Goal: Task Accomplishment & Management: Use online tool/utility

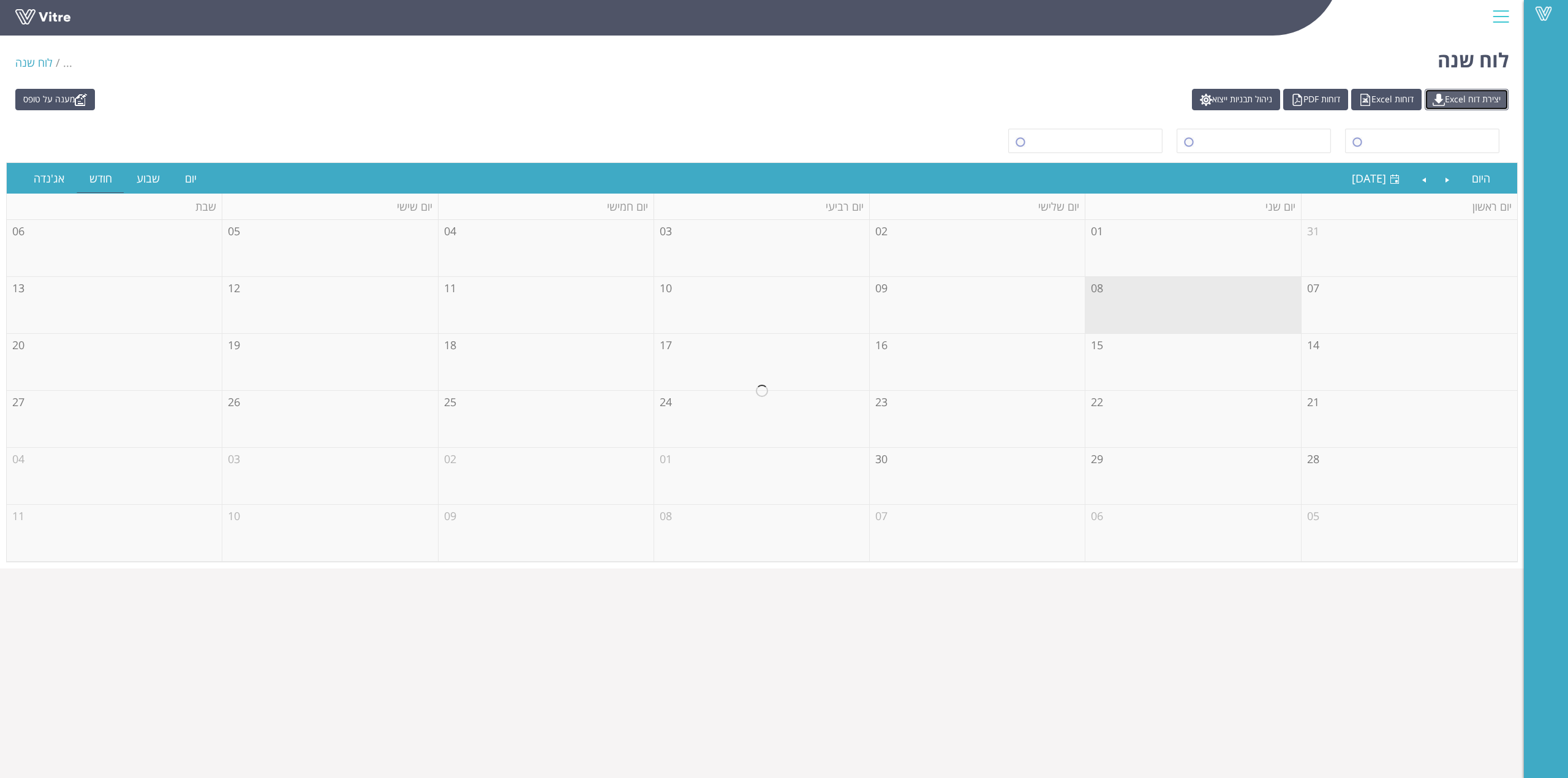
click at [1480, 101] on link "יצירת דוח Excel" at bounding box center [1466, 100] width 84 height 21
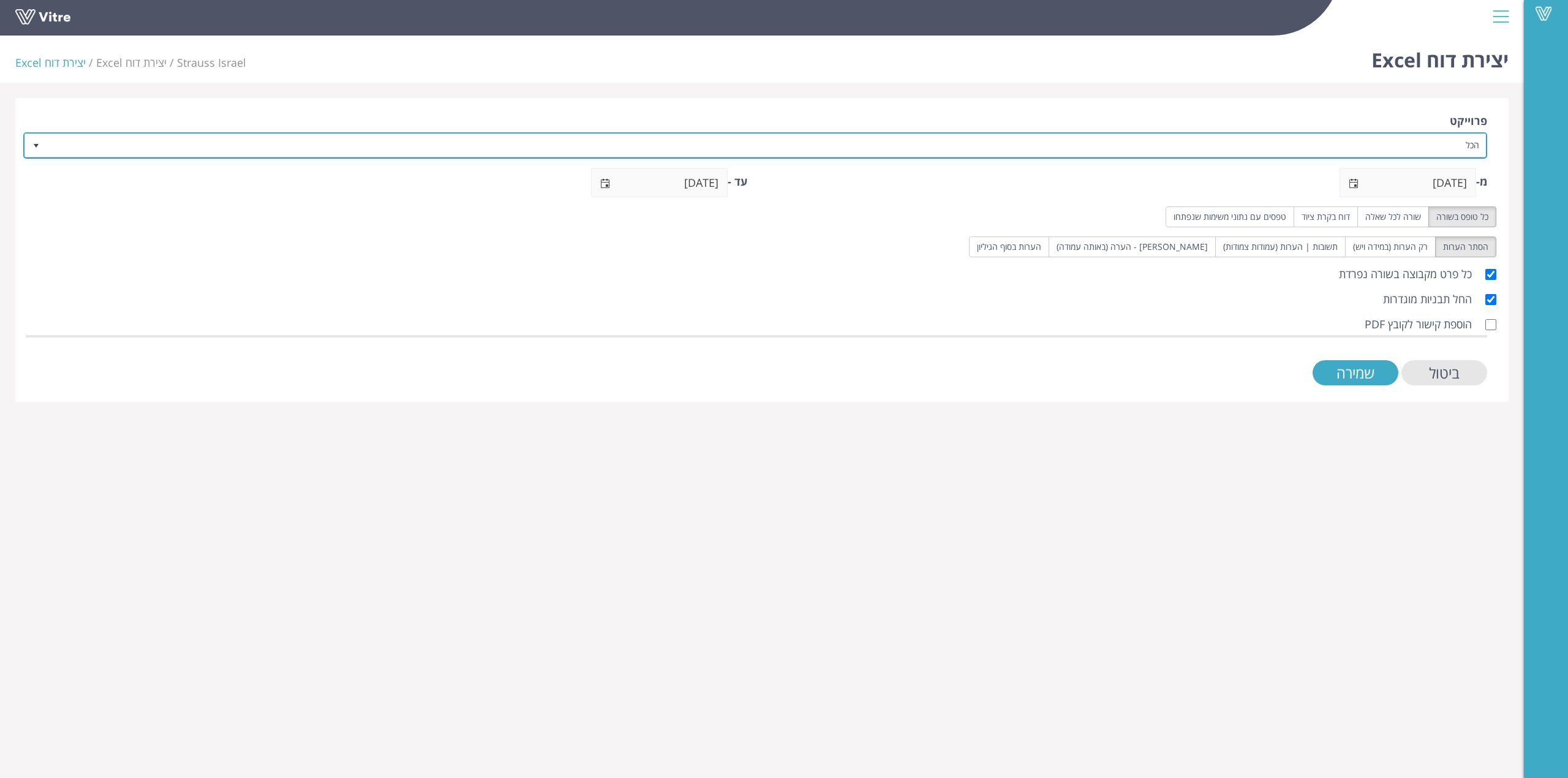
click at [1465, 150] on span "הכל" at bounding box center [766, 145] width 1440 height 22
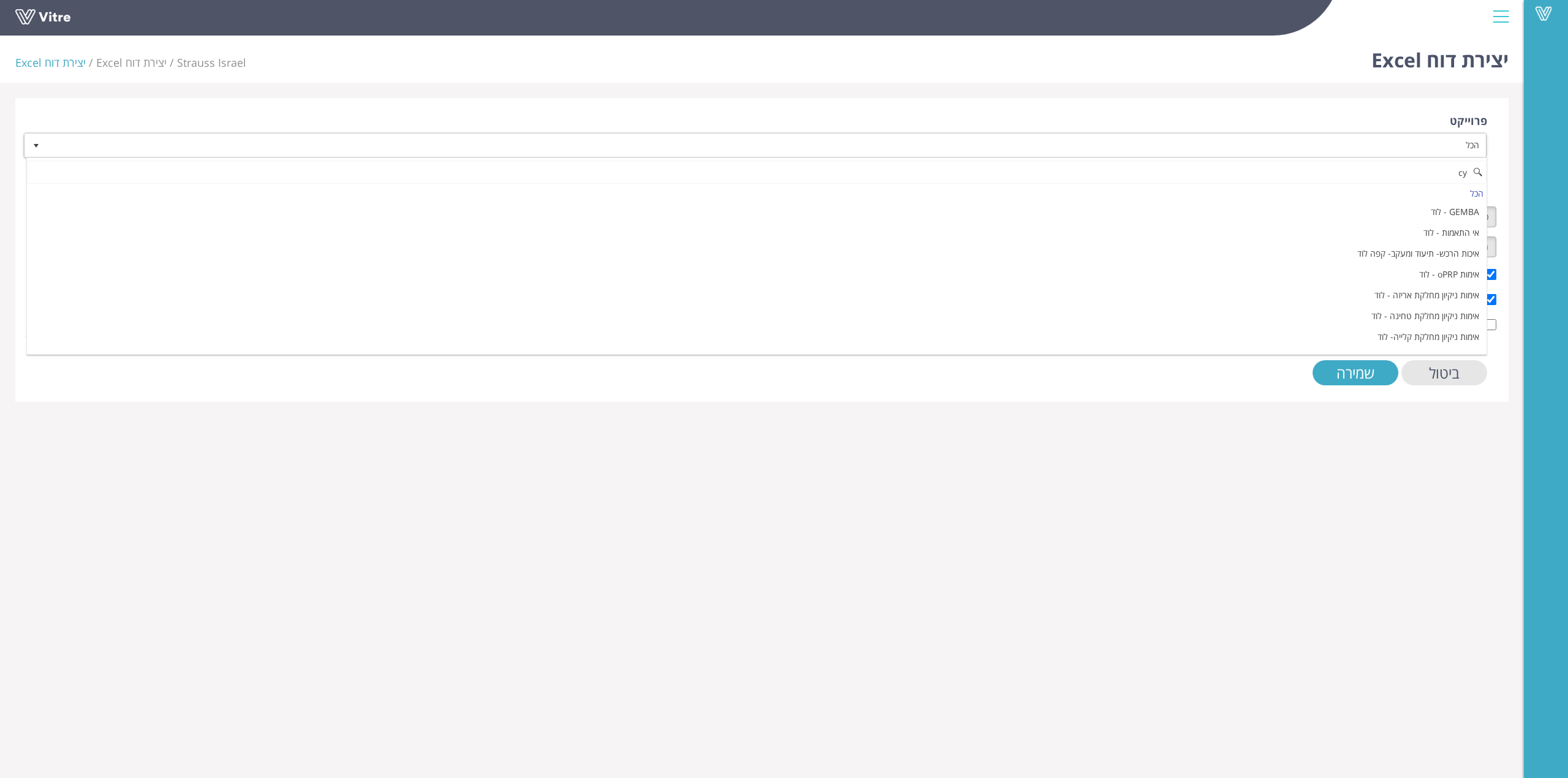
type input "c"
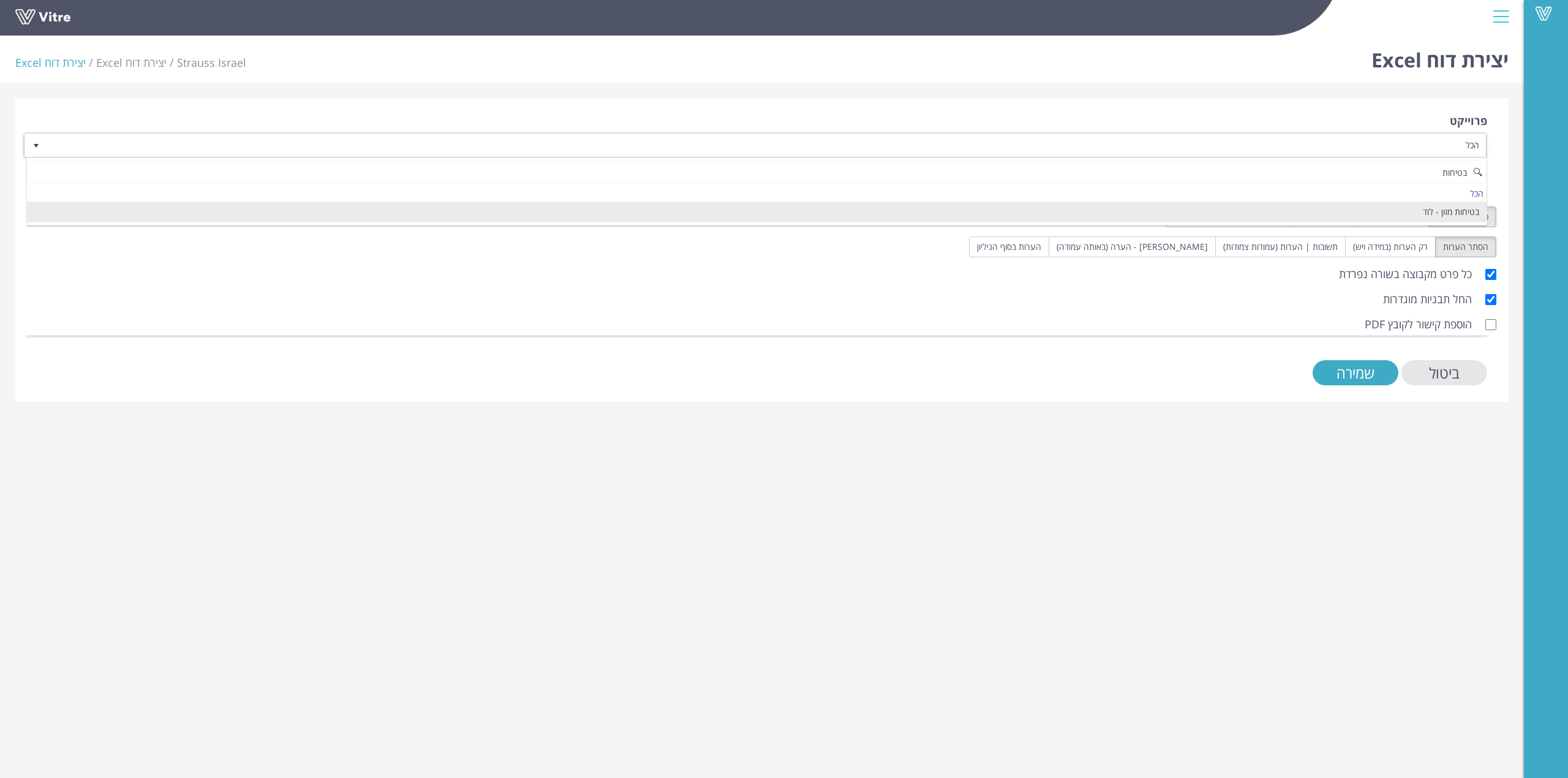
click at [1447, 211] on li "בטיחות מזון - לוד" at bounding box center [757, 211] width 1460 height 21
type input "בטיחות"
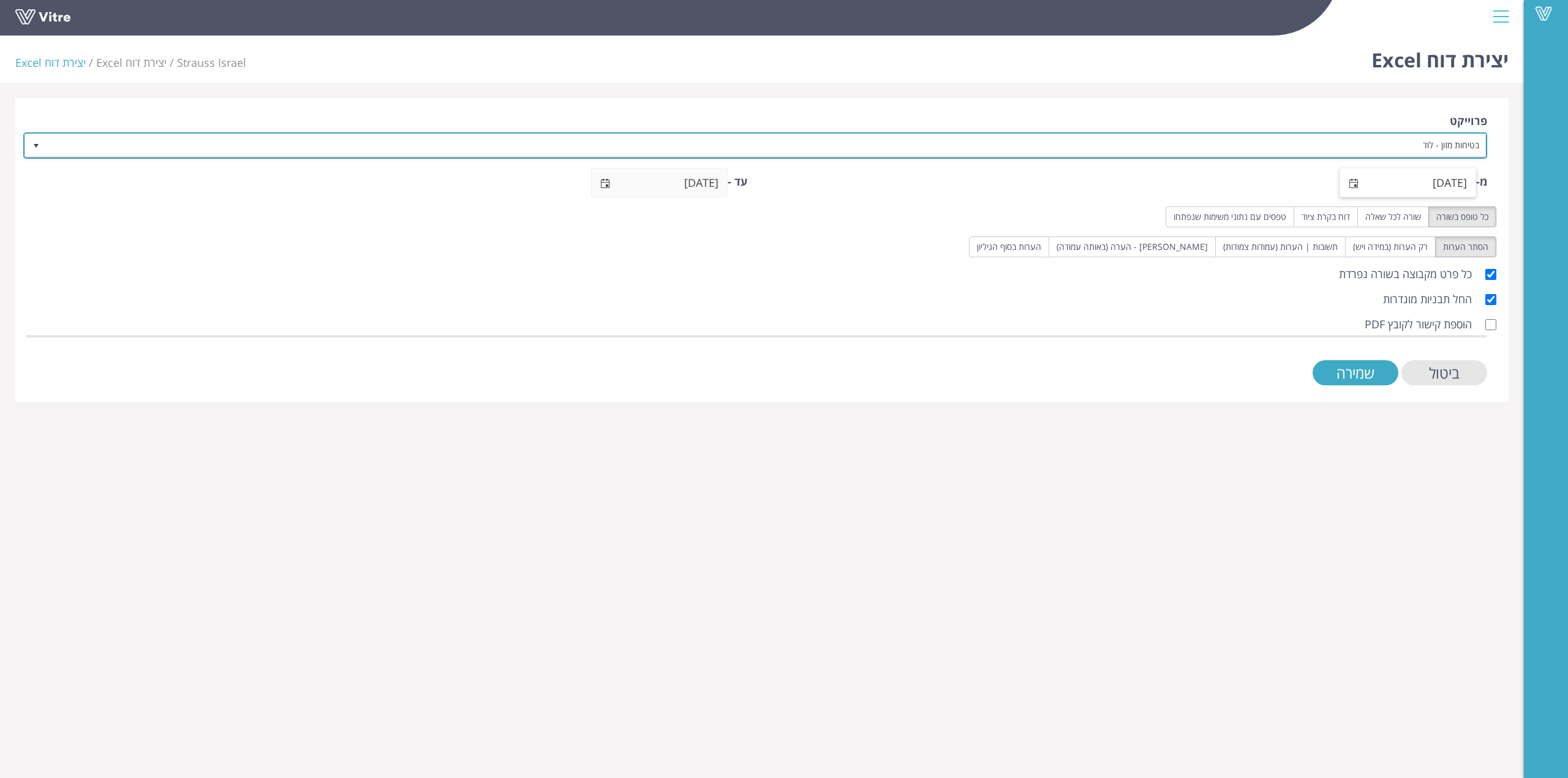
click at [1351, 183] on span "select" at bounding box center [1353, 183] width 10 height 10
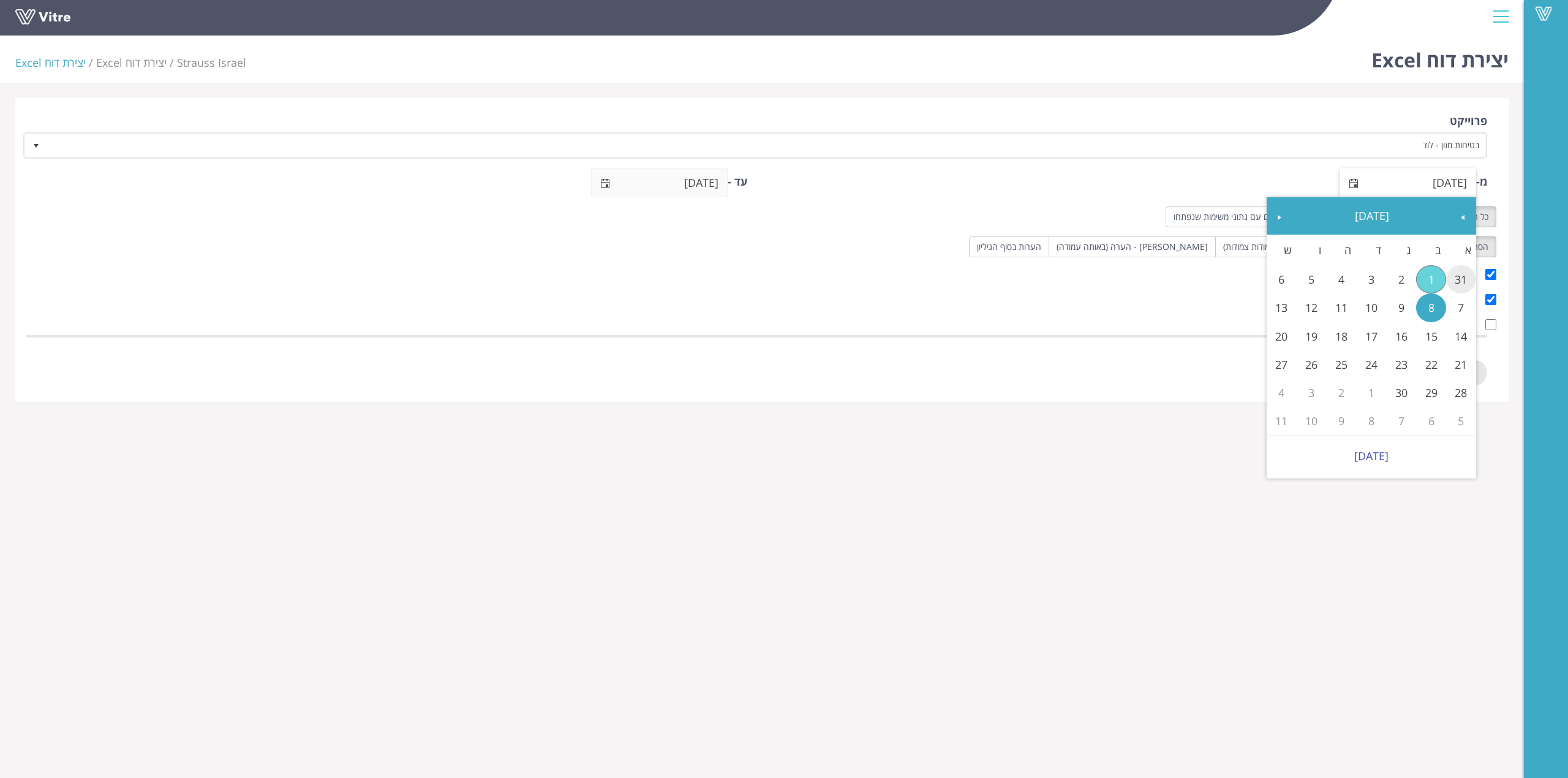
click at [1460, 284] on link "31" at bounding box center [1461, 279] width 30 height 28
type input "31/08/2025"
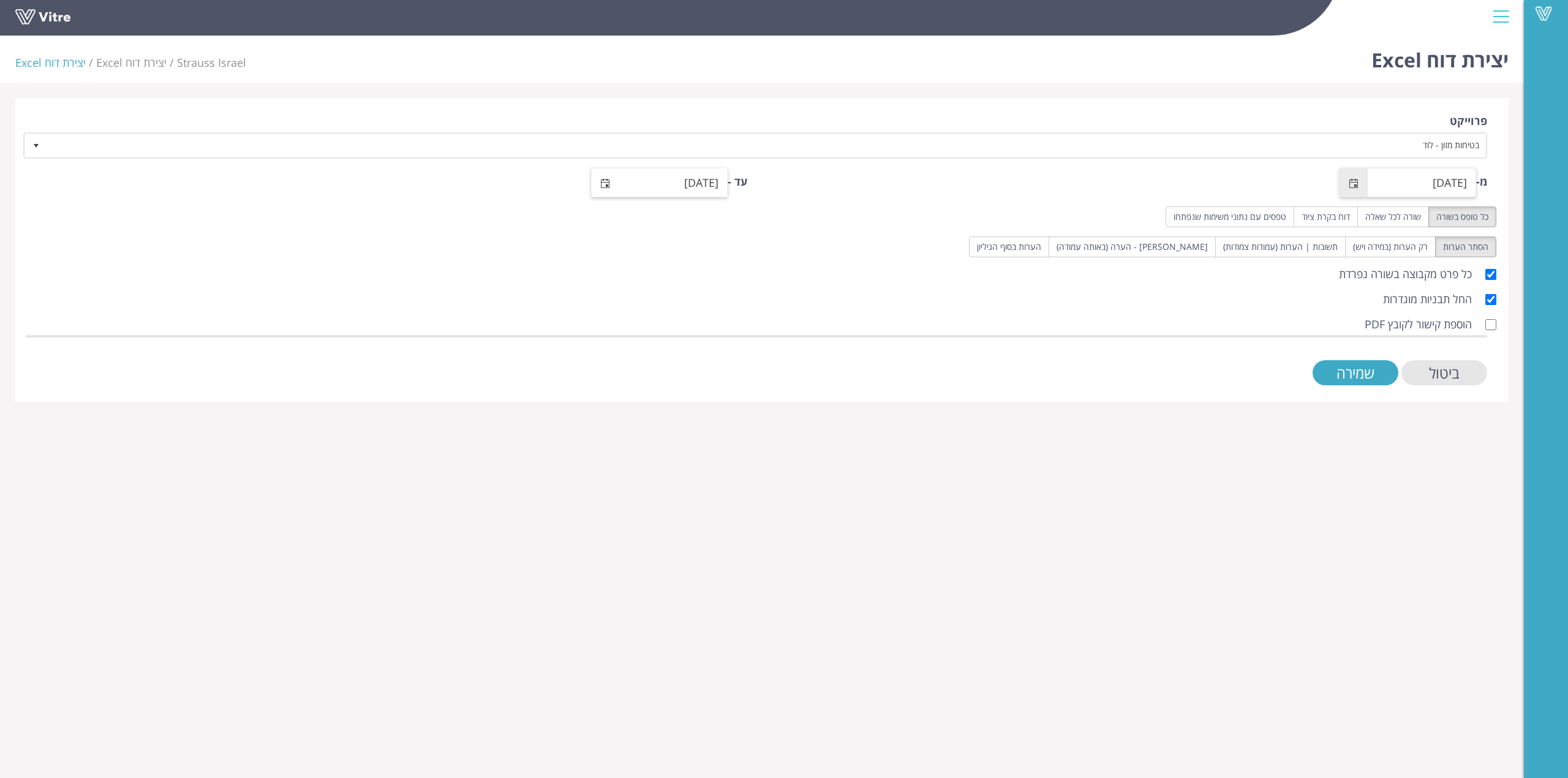
click at [606, 175] on span "select" at bounding box center [606, 183] width 28 height 29
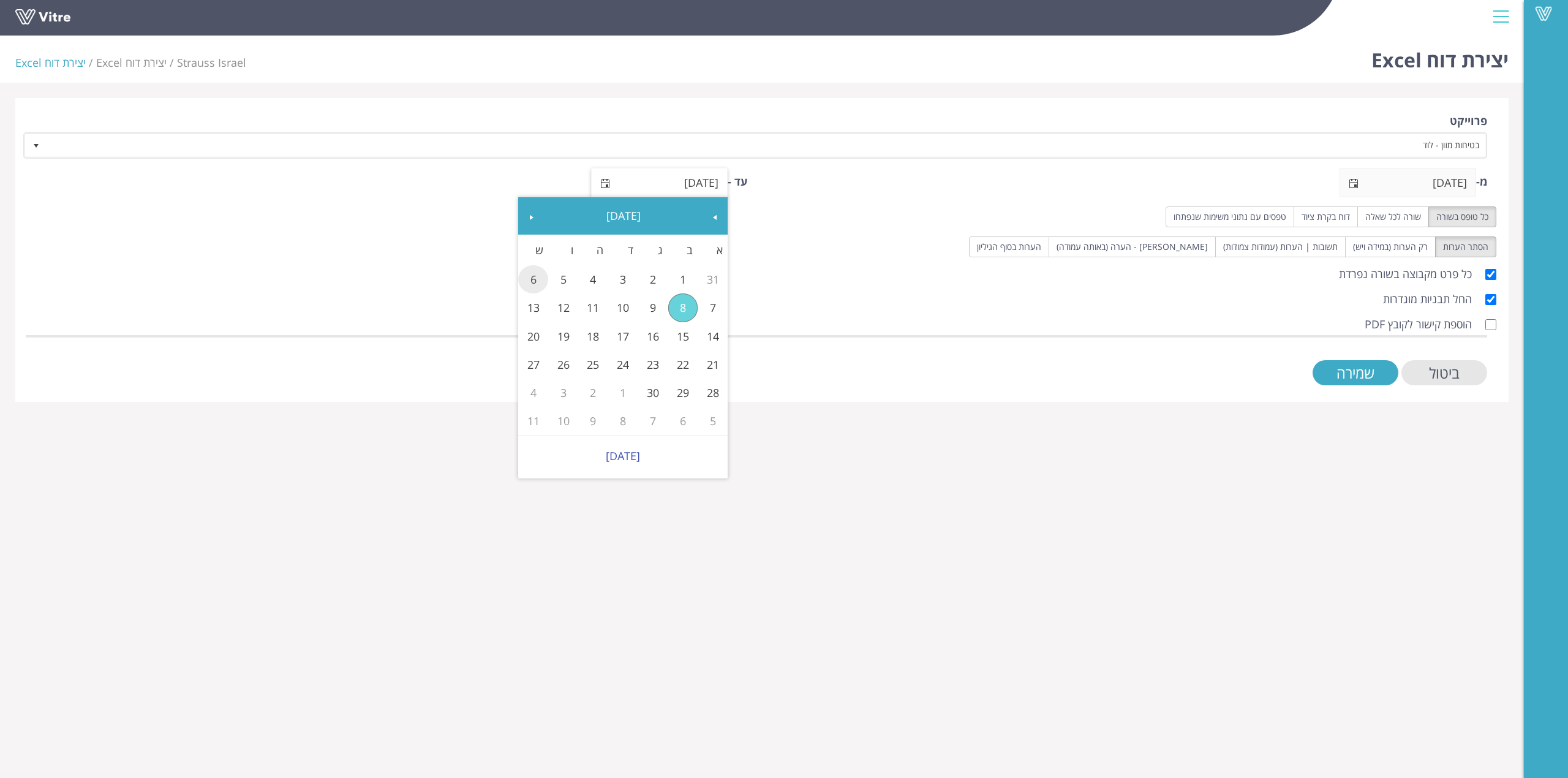
click at [534, 282] on link "6" at bounding box center [533, 279] width 30 height 28
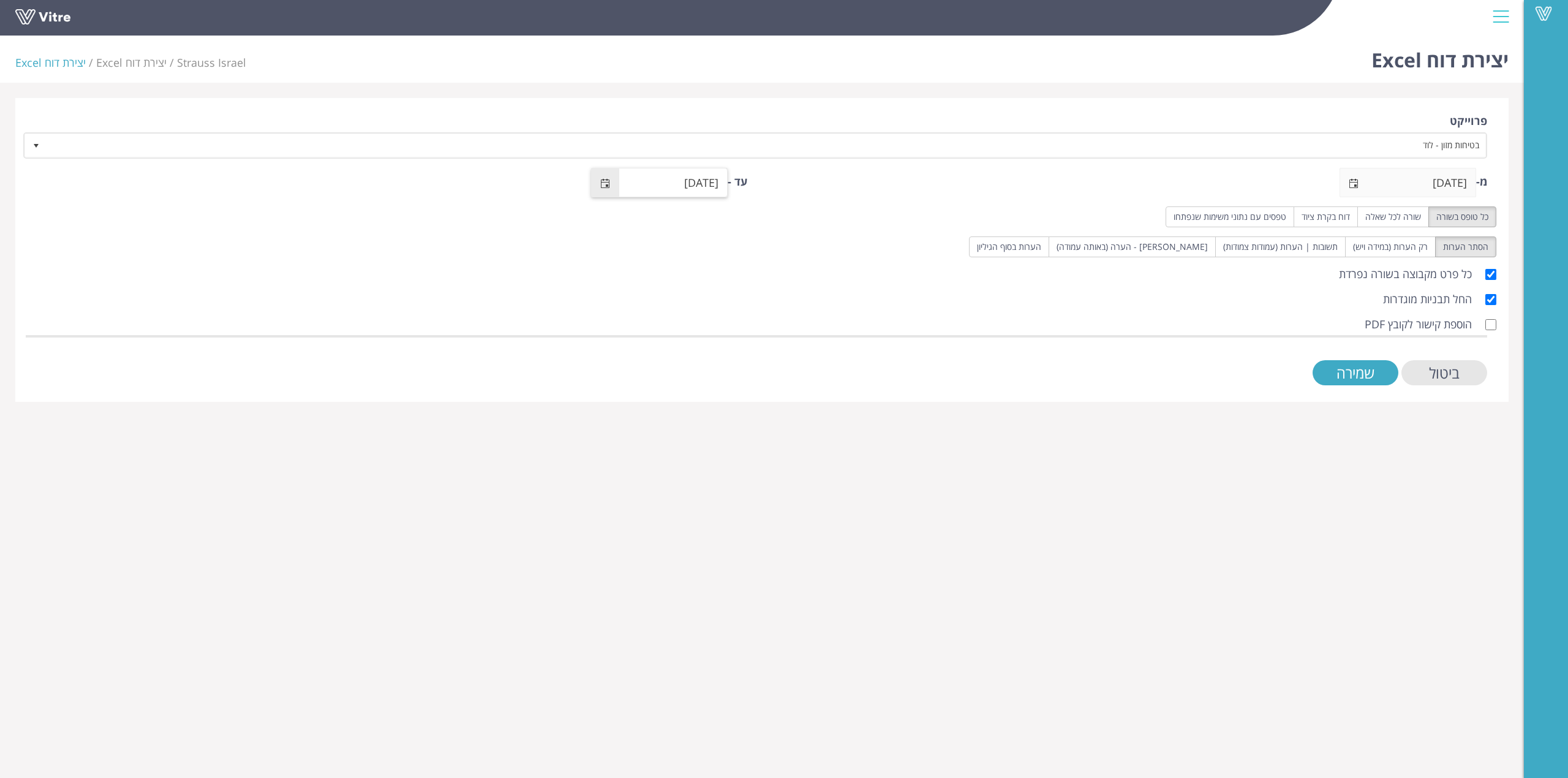
click at [602, 189] on span "select" at bounding box center [606, 183] width 28 height 29
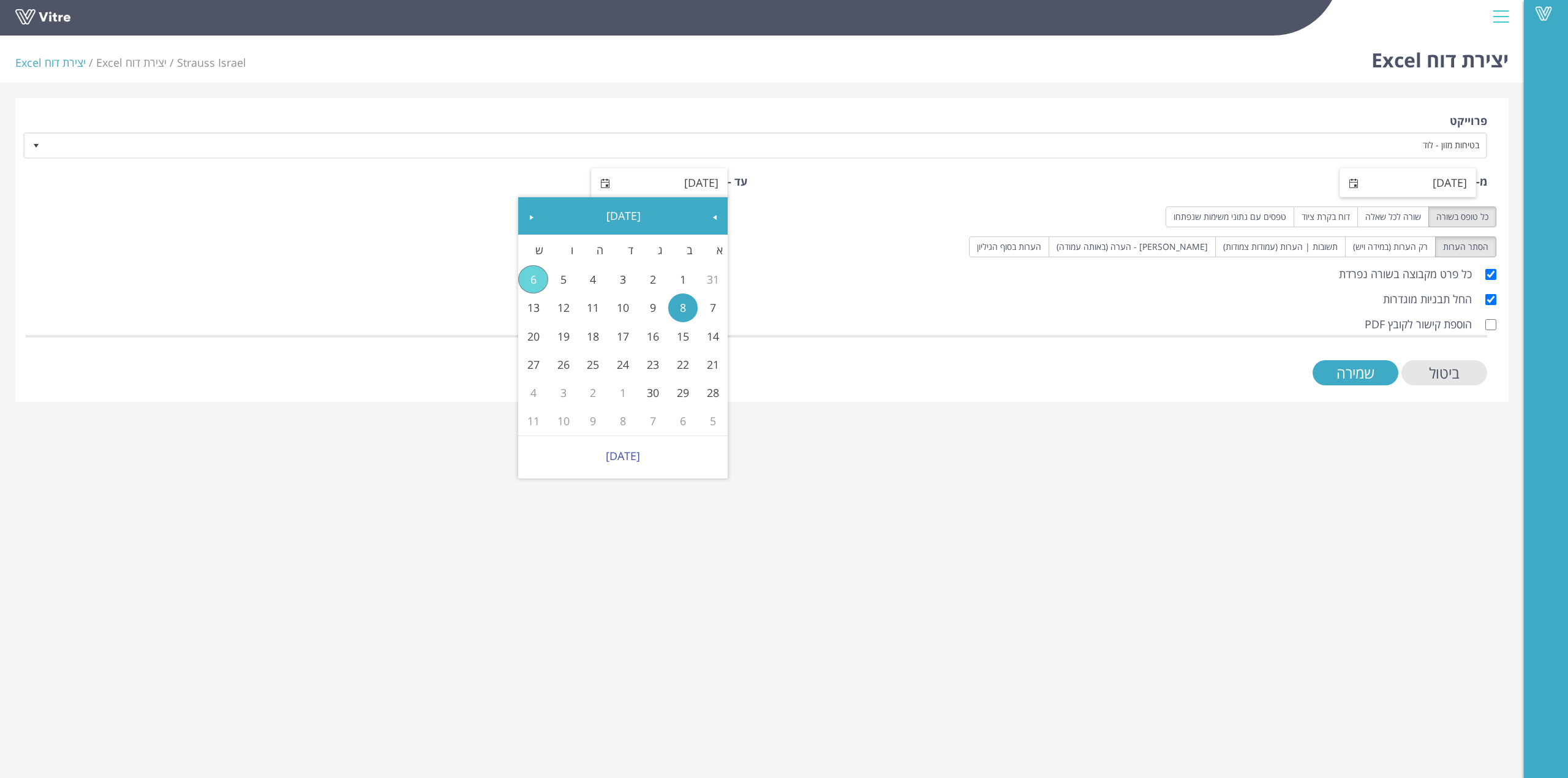
click at [1351, 177] on span "select" at bounding box center [1354, 183] width 28 height 29
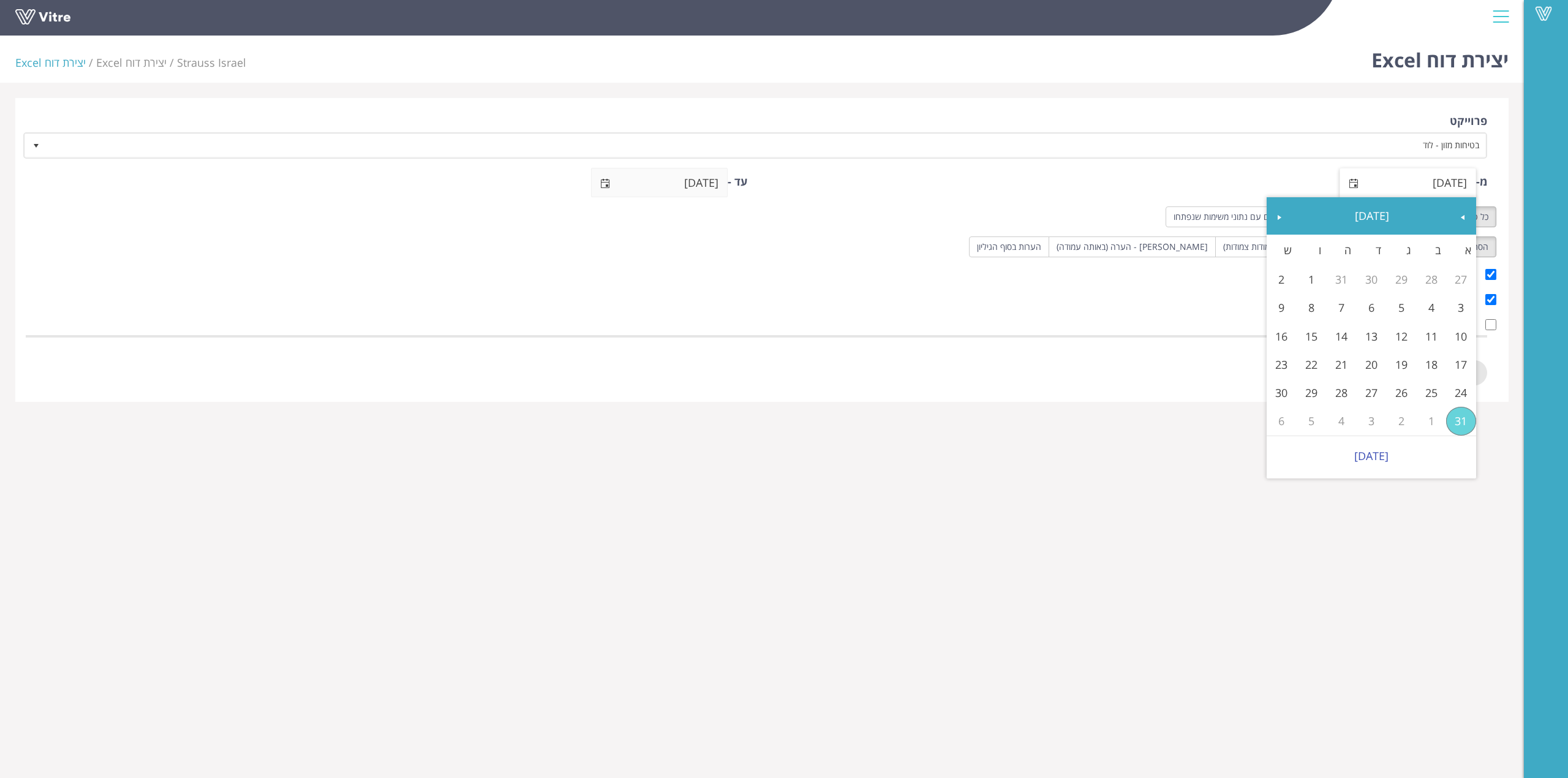
click at [777, 383] on div "ביטול שמירה" at bounding box center [879, 373] width 1215 height 25
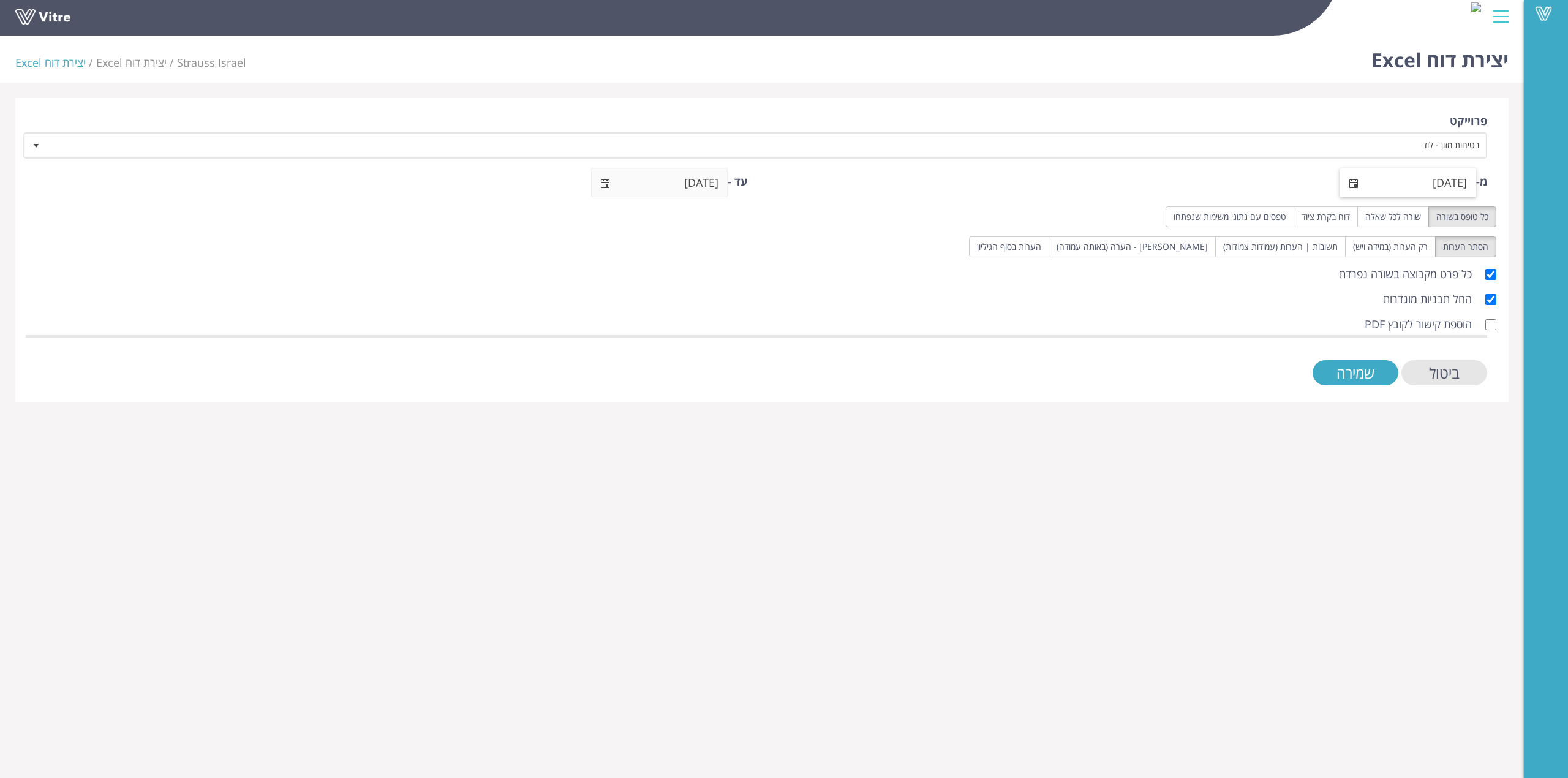
click at [1351, 179] on span "select" at bounding box center [1353, 183] width 10 height 10
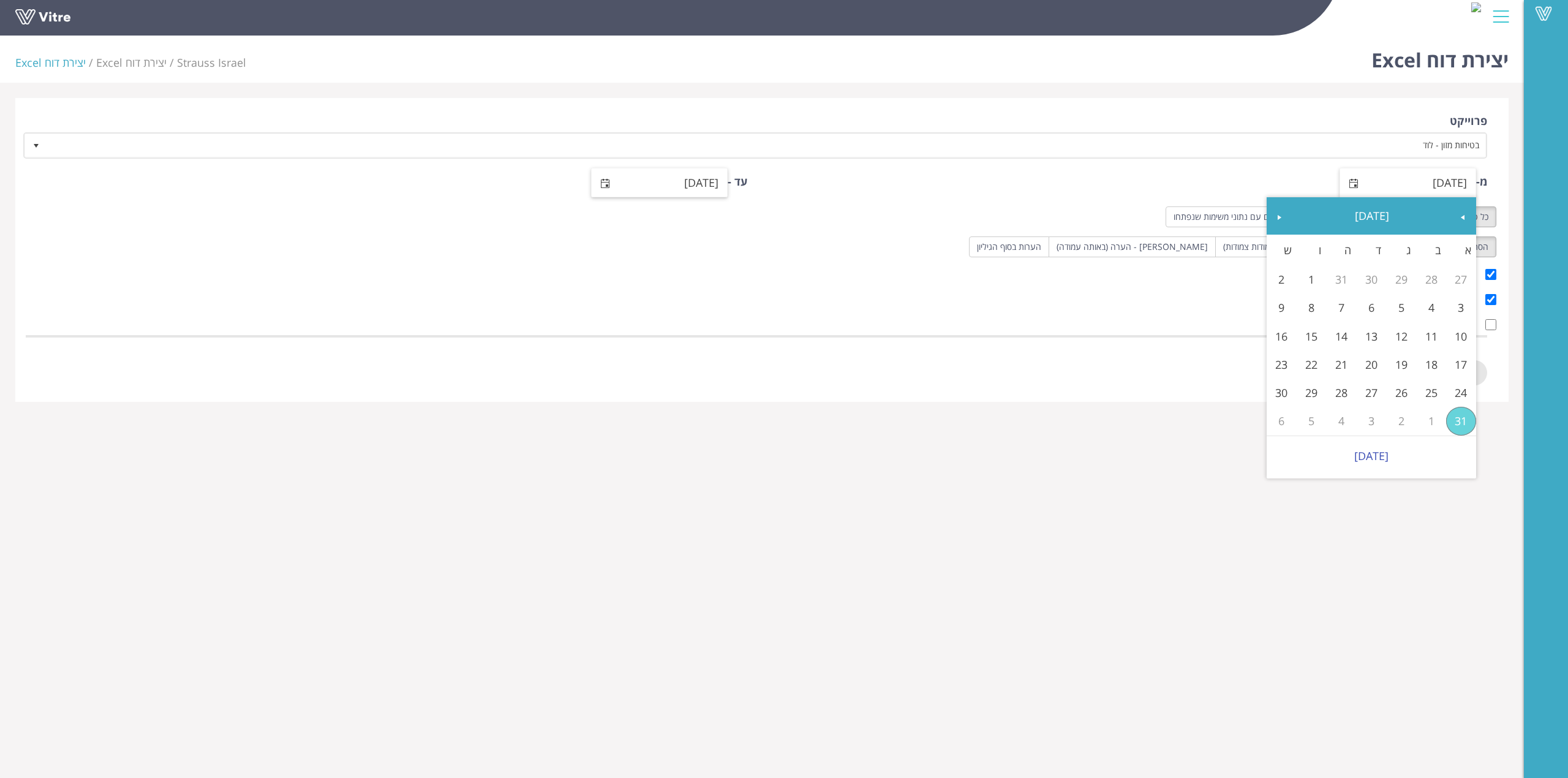
click at [604, 181] on span "select" at bounding box center [605, 183] width 10 height 10
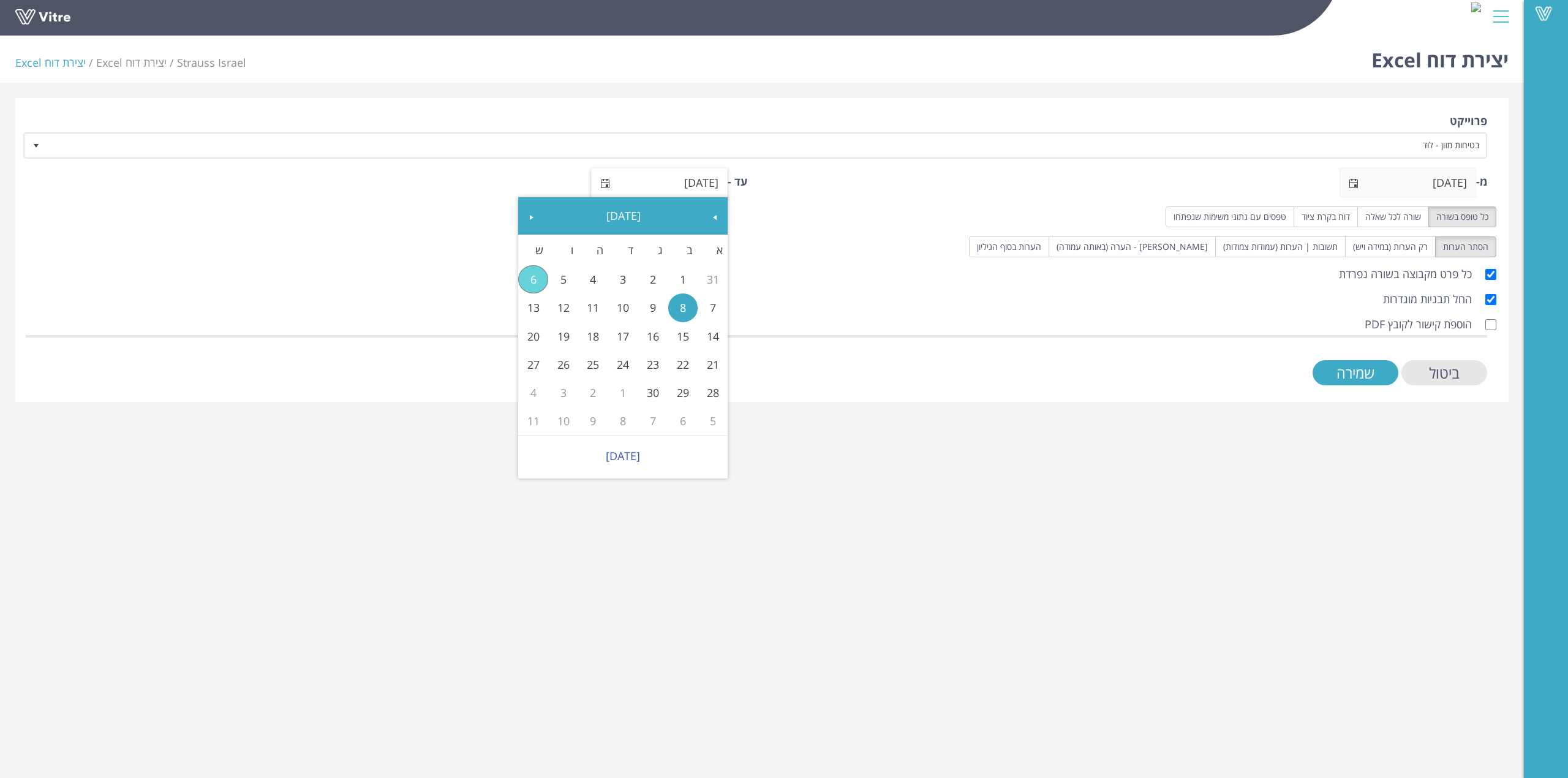
click at [693, 310] on link "8" at bounding box center [683, 308] width 30 height 28
type input "08/09/2025"
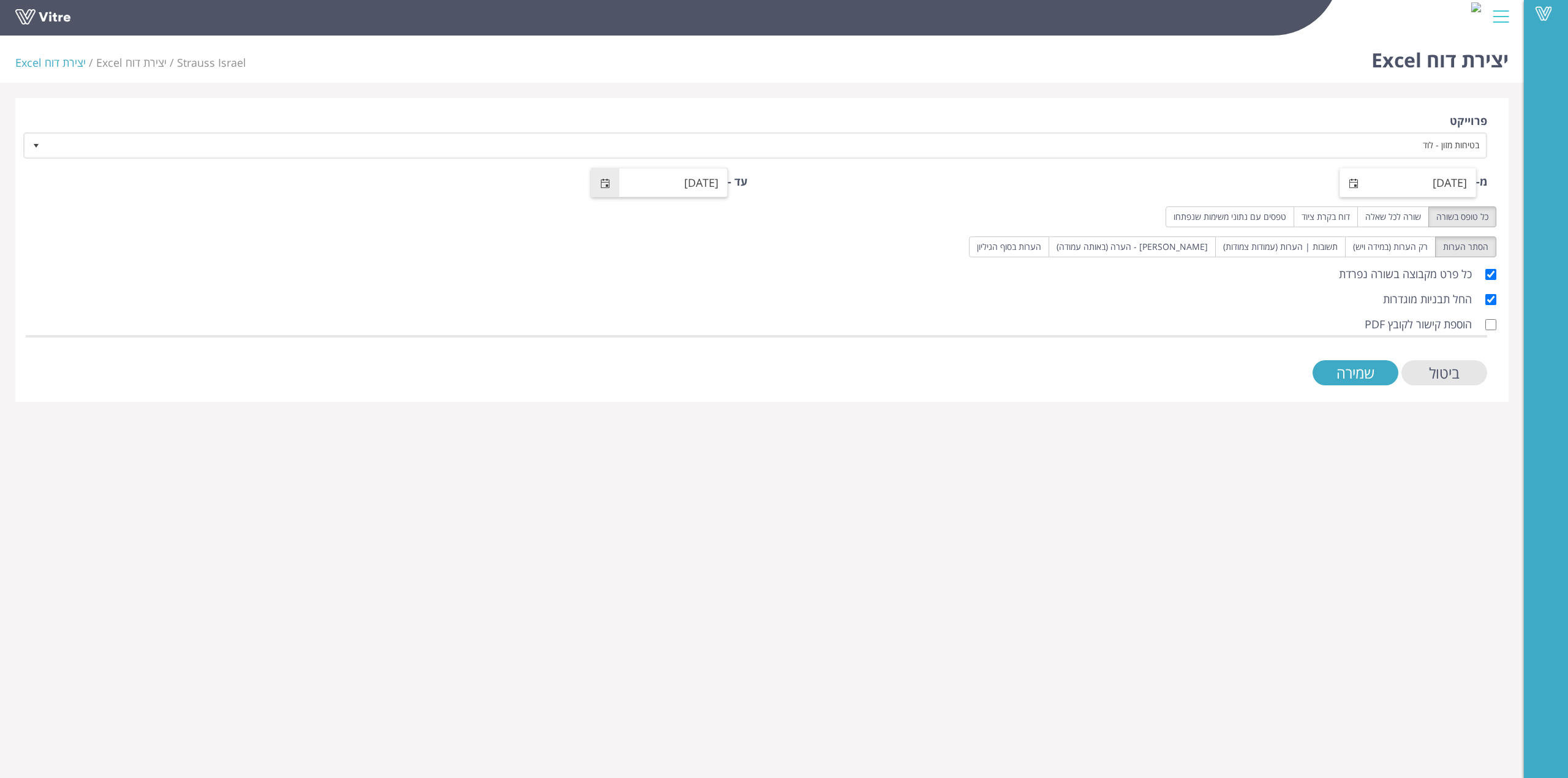
click at [1342, 186] on span "select" at bounding box center [1354, 183] width 28 height 29
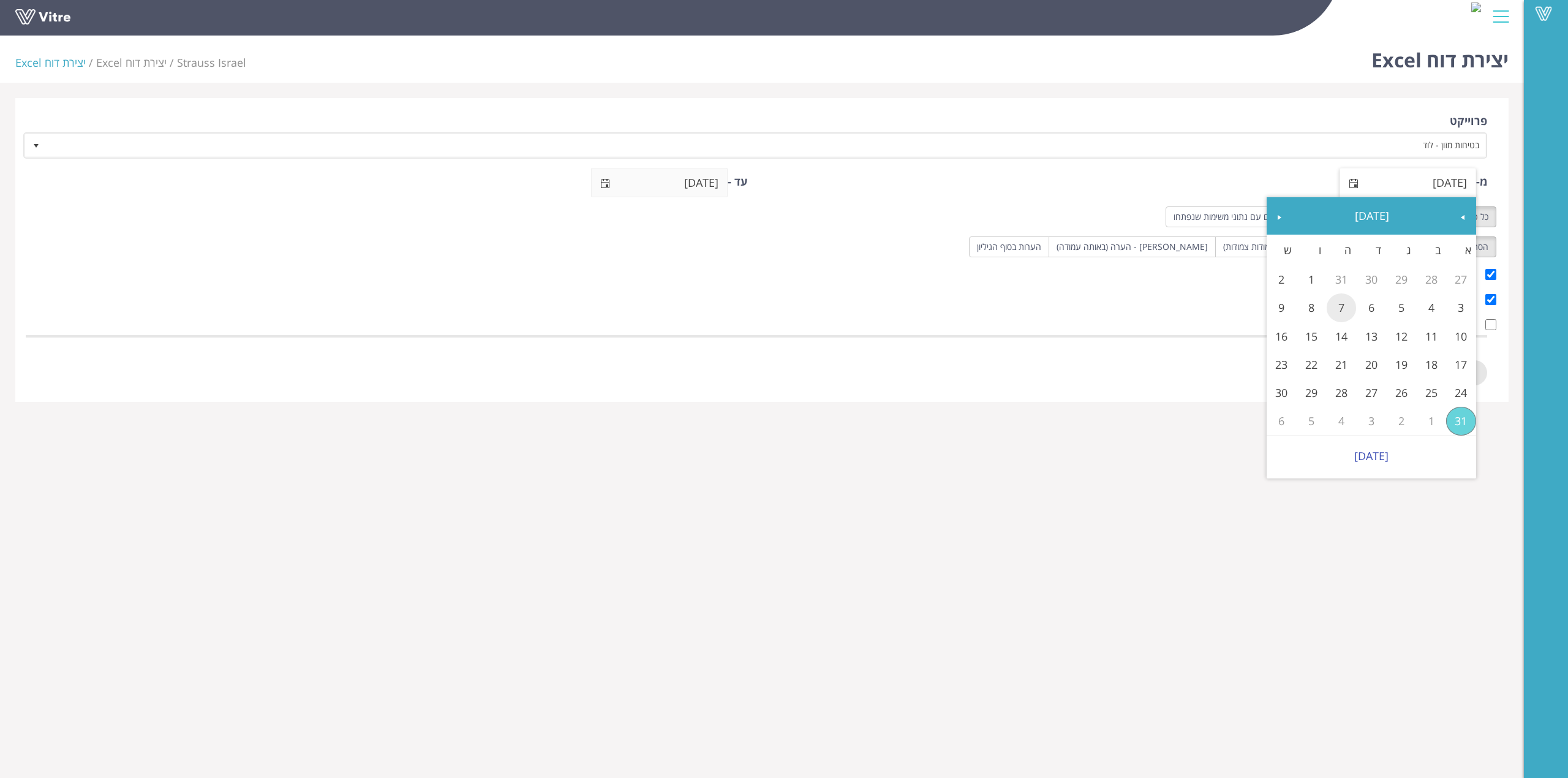
click at [1353, 305] on link "7" at bounding box center [1342, 308] width 30 height 28
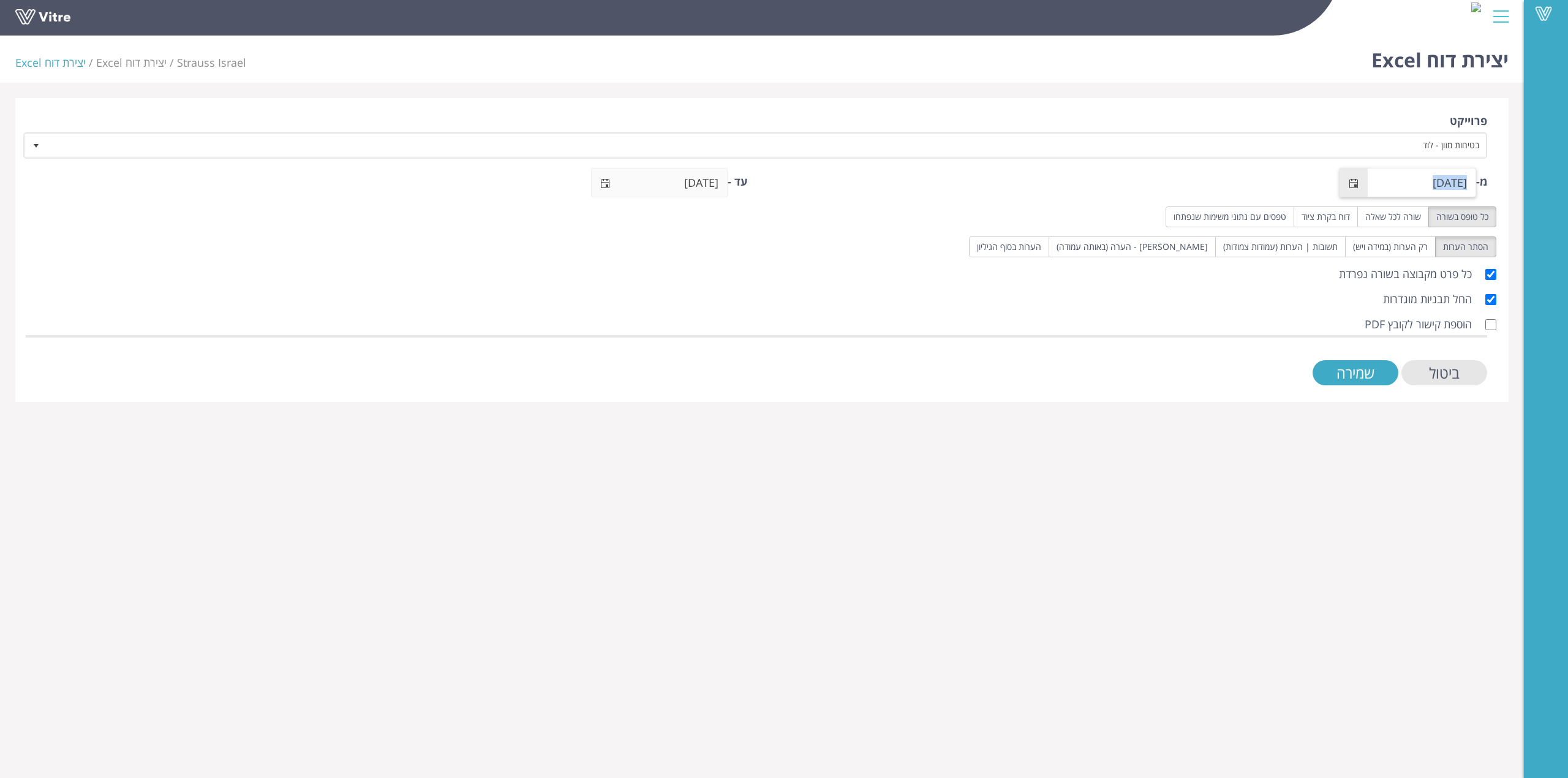
click at [1338, 185] on div "מ- 07/08/2025" at bounding box center [1126, 183] width 722 height 30
click at [1346, 185] on span "select" at bounding box center [1354, 183] width 28 height 29
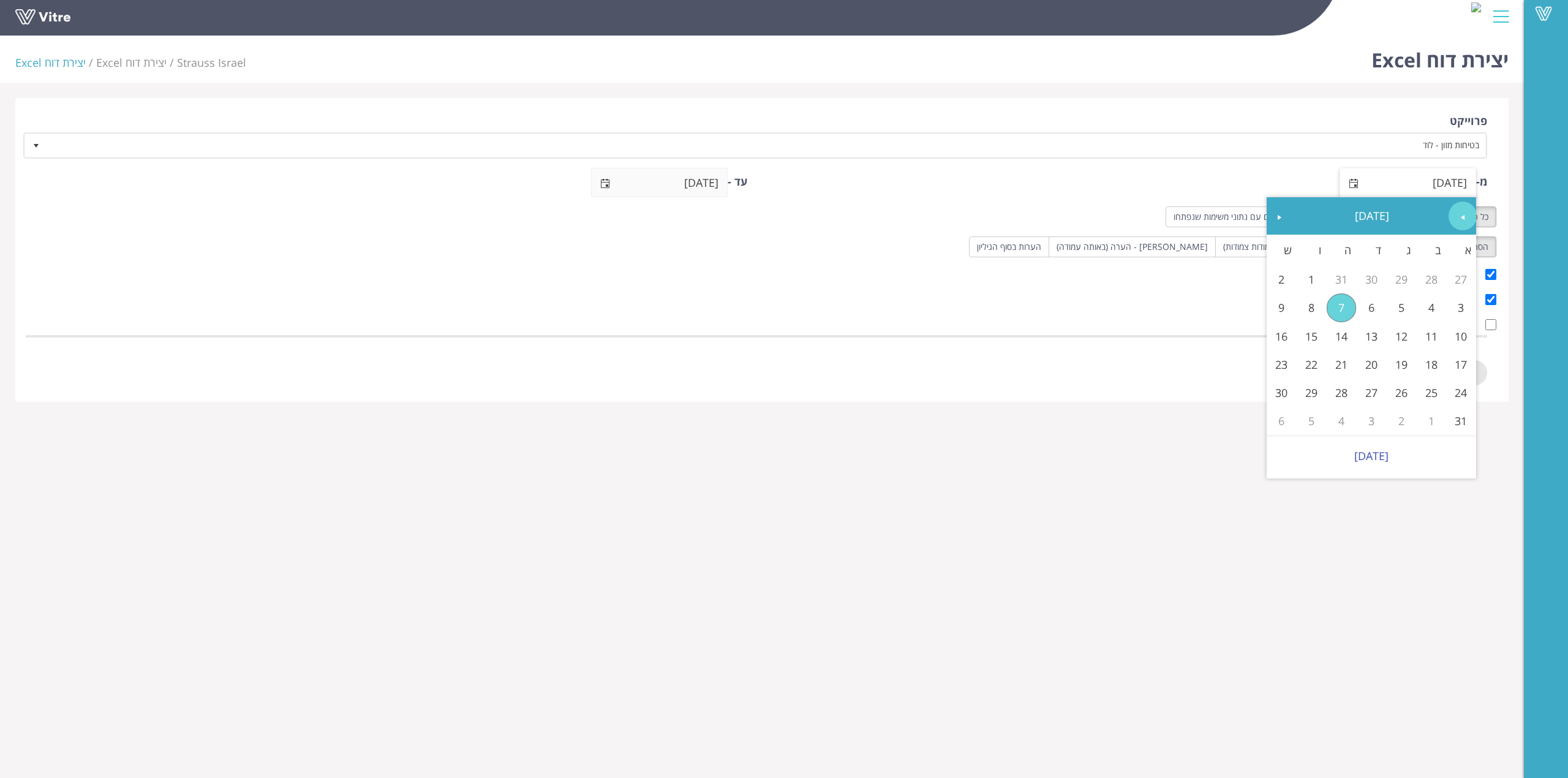
drag, startPoint x: 1469, startPoint y: 215, endPoint x: 1455, endPoint y: 213, distance: 14.1
click at [1468, 215] on link "Previous" at bounding box center [1462, 215] width 28 height 28
click at [1286, 222] on link "Next" at bounding box center [1280, 215] width 28 height 28
click at [1286, 221] on link "Next" at bounding box center [1280, 215] width 28 height 28
click at [1460, 310] on link "7" at bounding box center [1461, 308] width 30 height 28
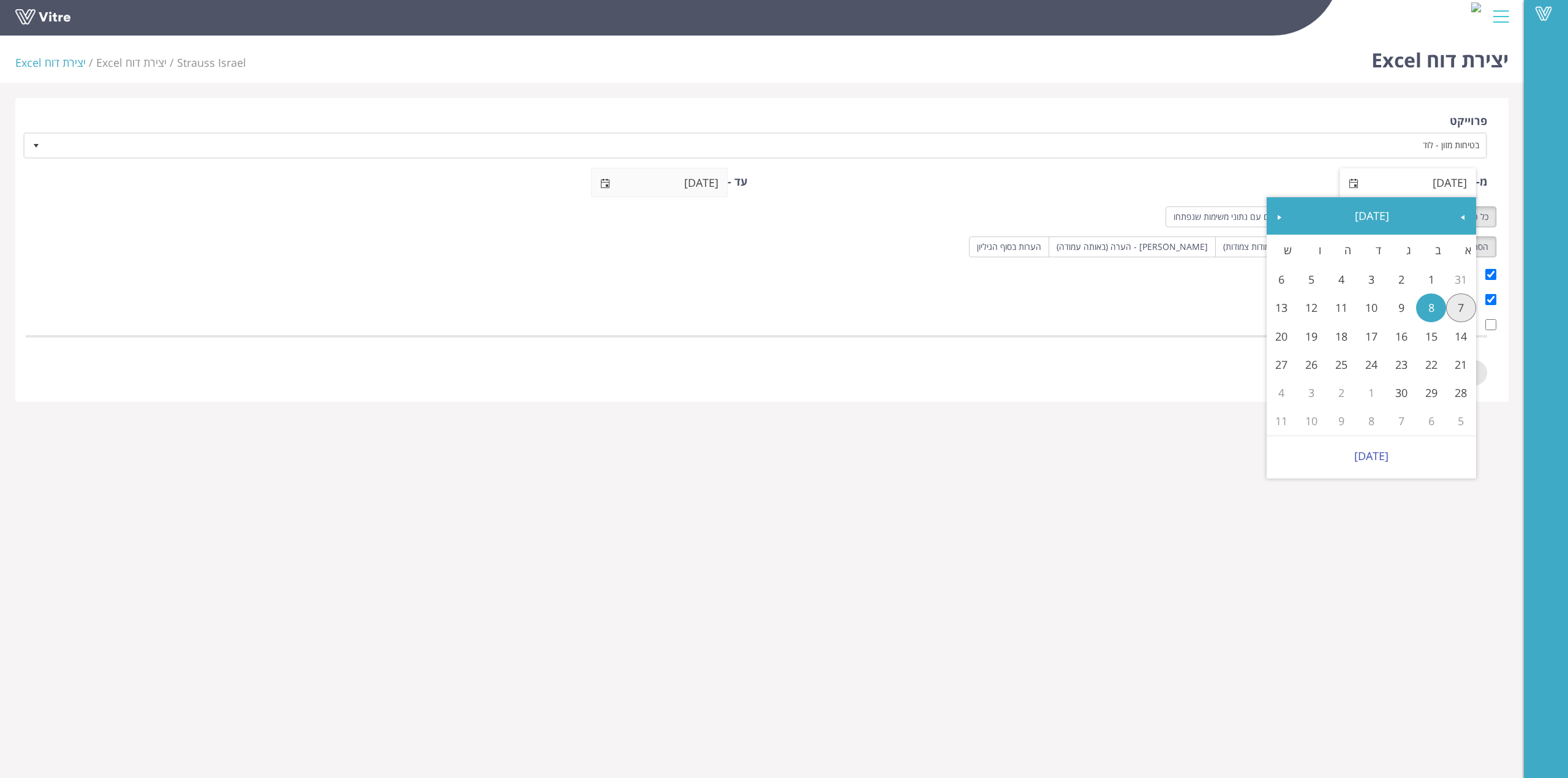
type input "07/09/2025"
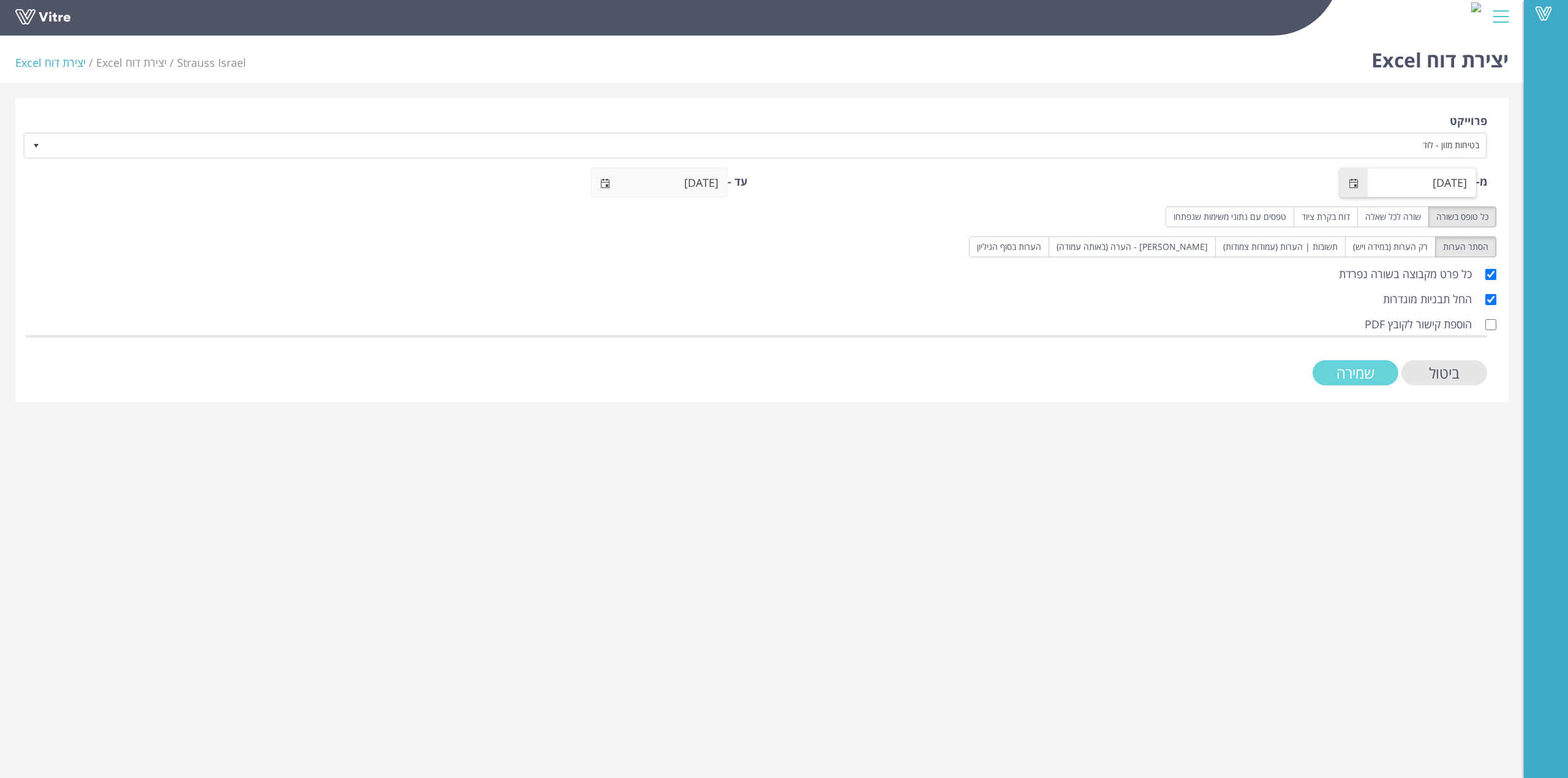
click at [1355, 365] on input "שמירה" at bounding box center [1355, 373] width 86 height 25
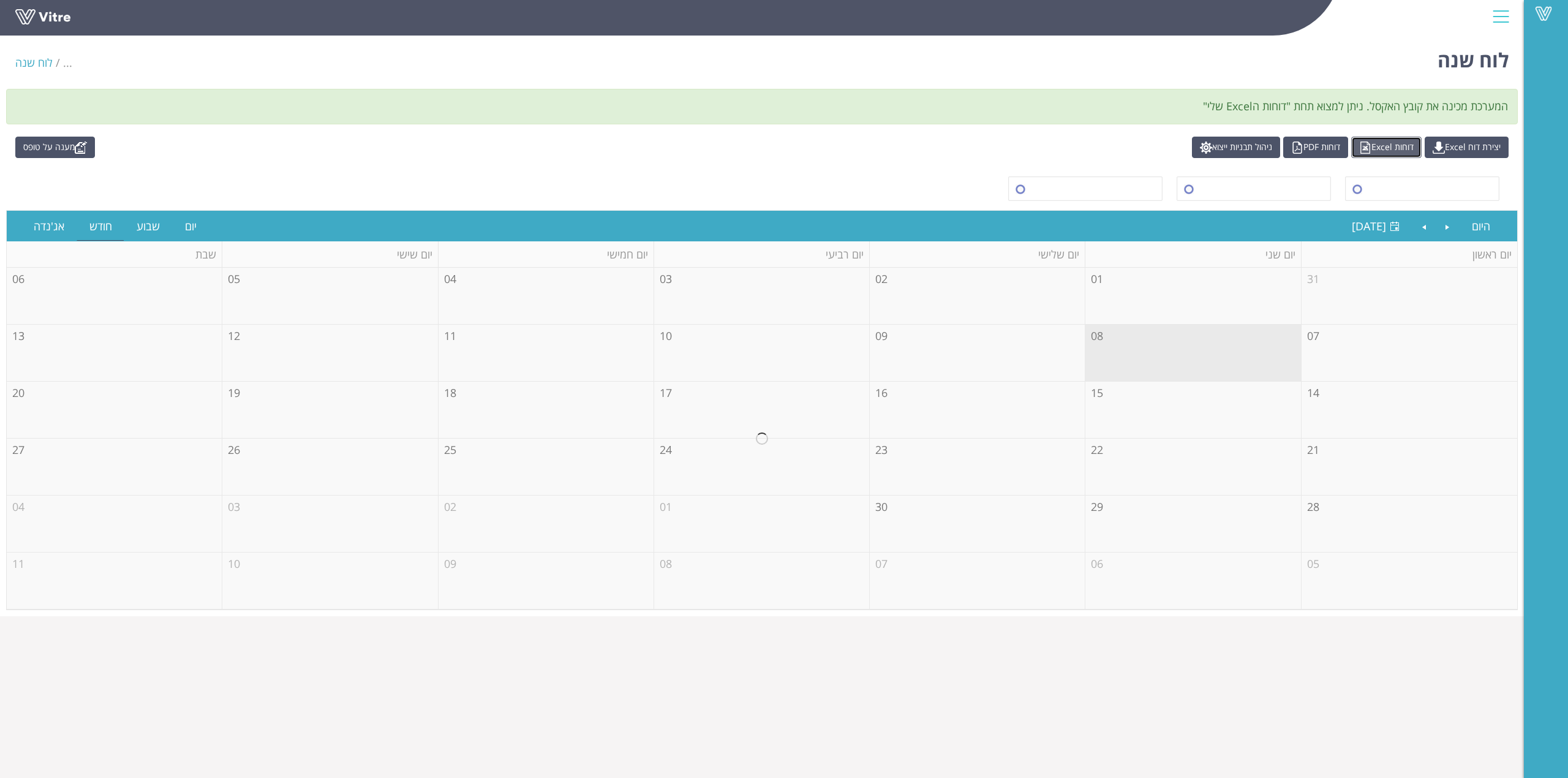
click at [1398, 145] on link "דוחות Excel" at bounding box center [1387, 147] width 70 height 21
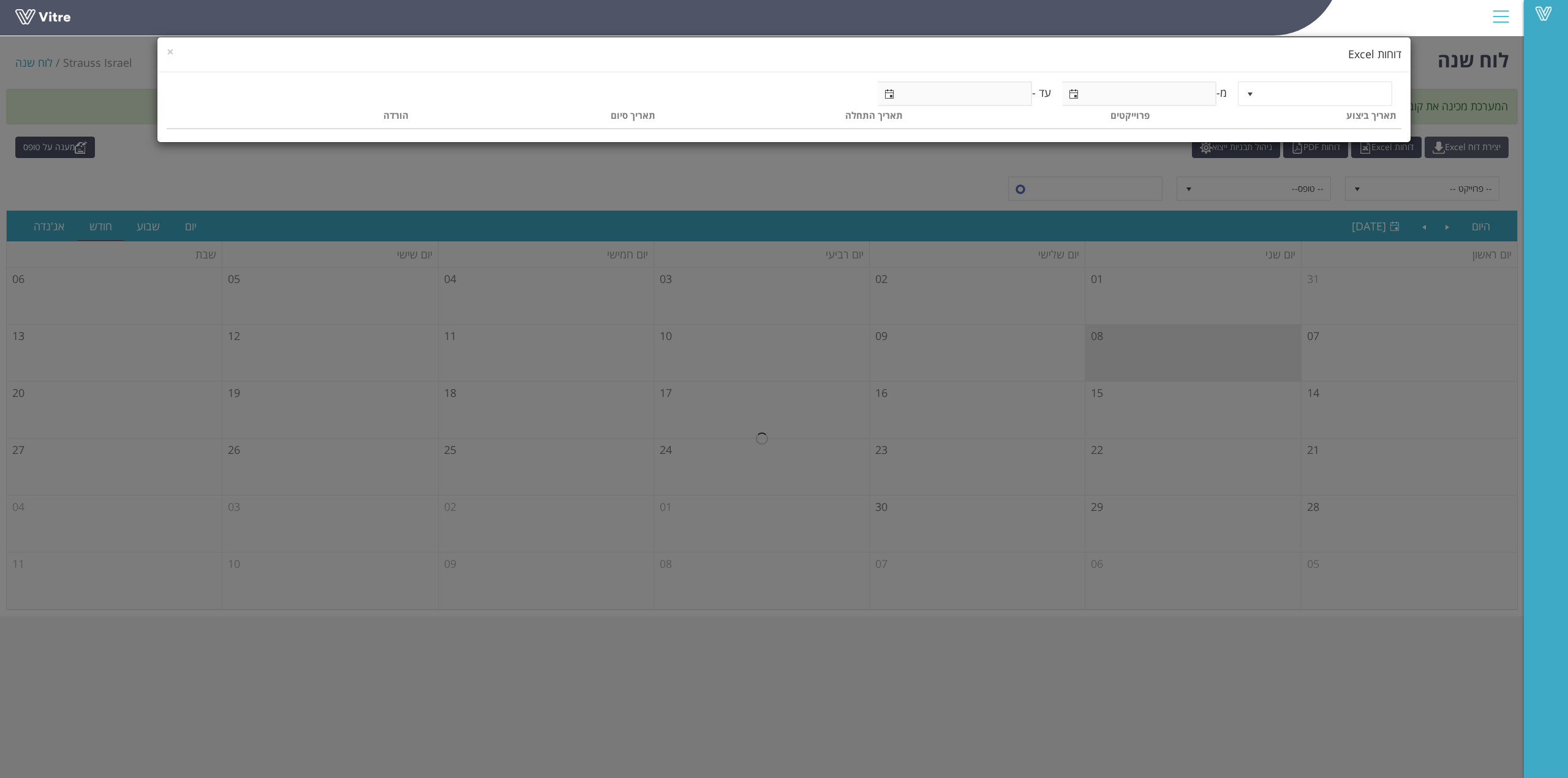
click at [1448, 148] on div "× דוחות Excel מ- עד - תאריך ביצוע פרוייקטים תאריך התחלה תאריך סיום הורדה" at bounding box center [784, 389] width 1568 height 778
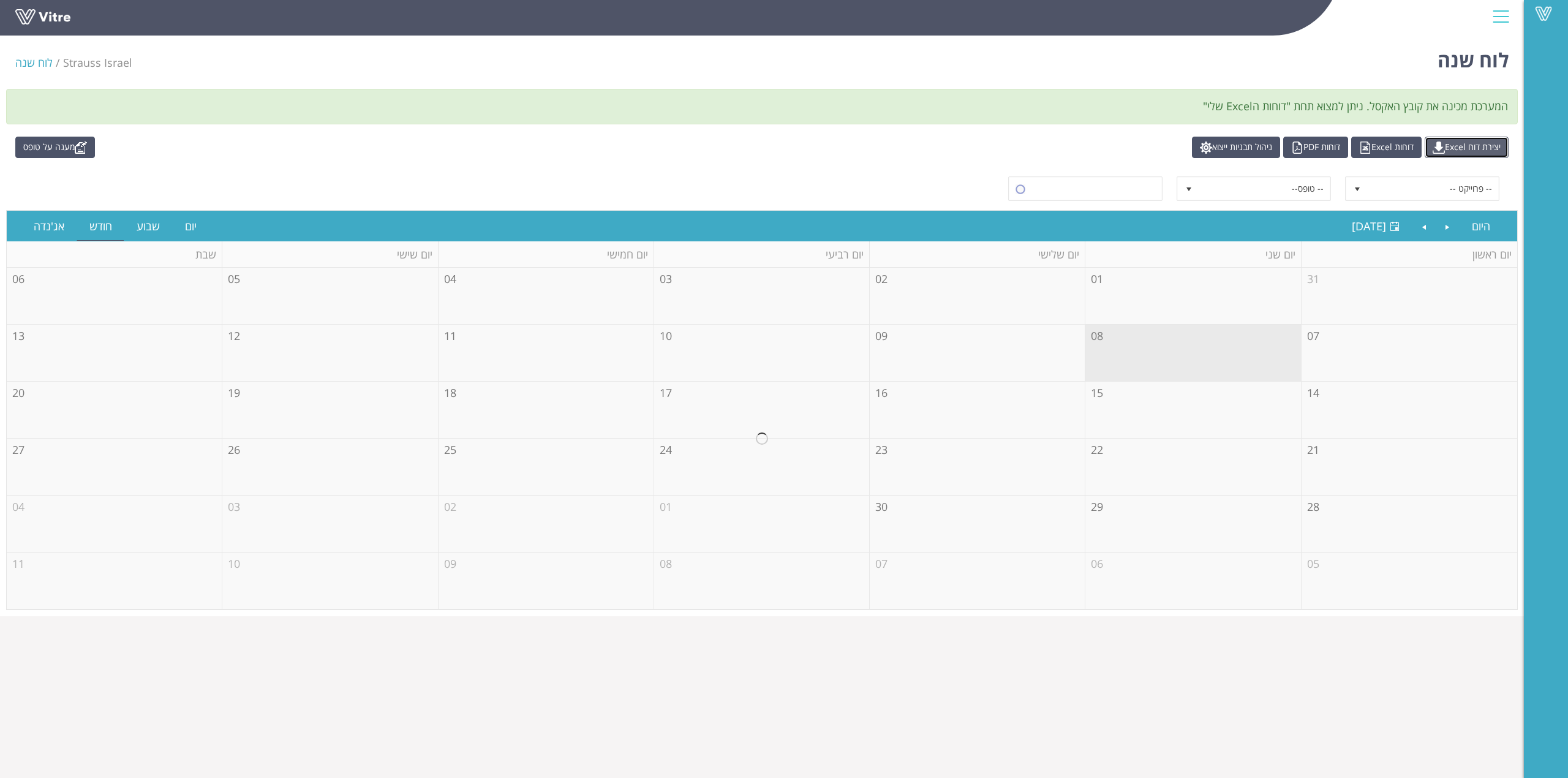
click at [1448, 148] on link "יצירת דוח Excel" at bounding box center [1466, 147] width 84 height 21
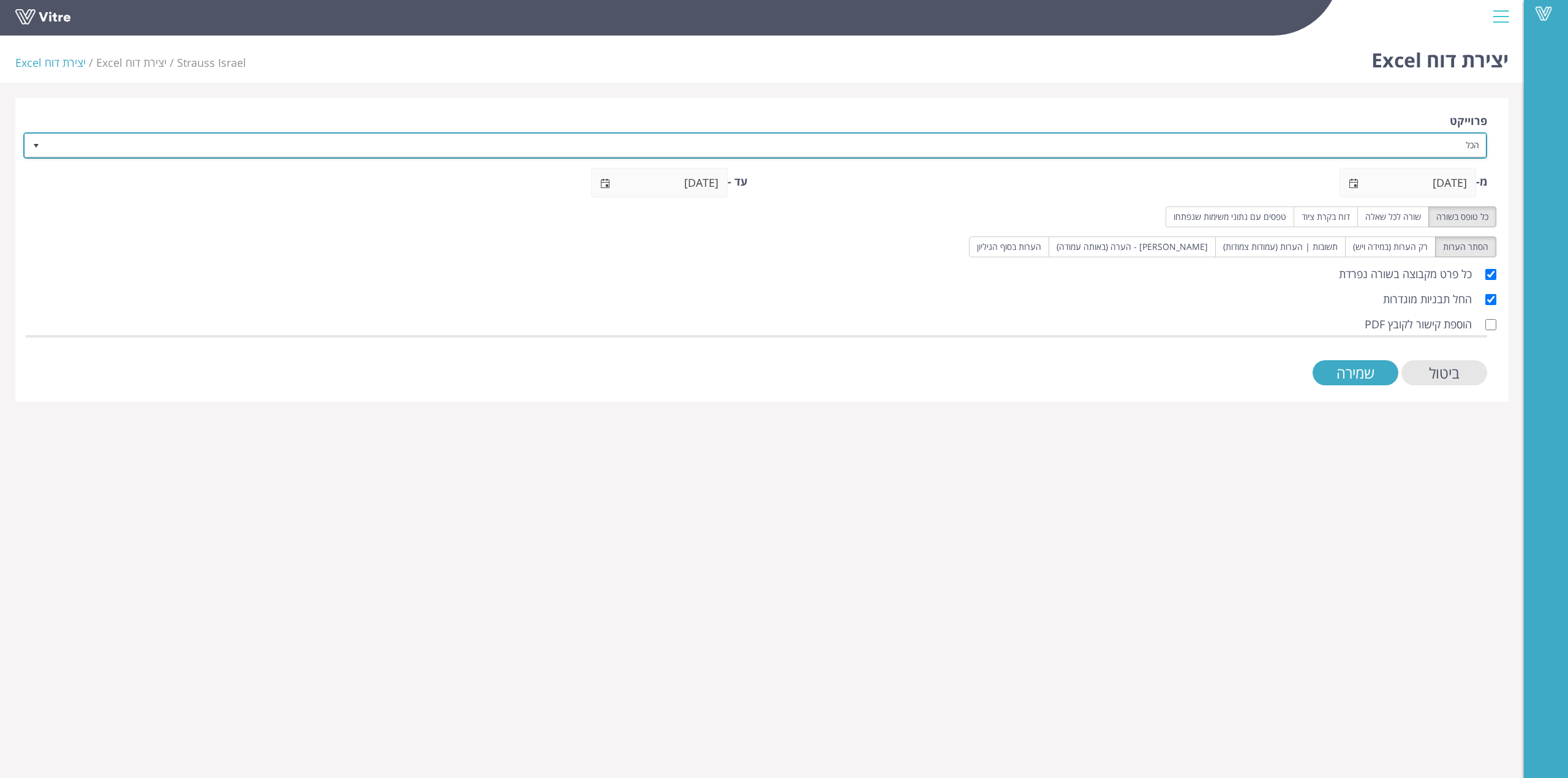
click at [1449, 147] on span "הכל" at bounding box center [766, 145] width 1440 height 22
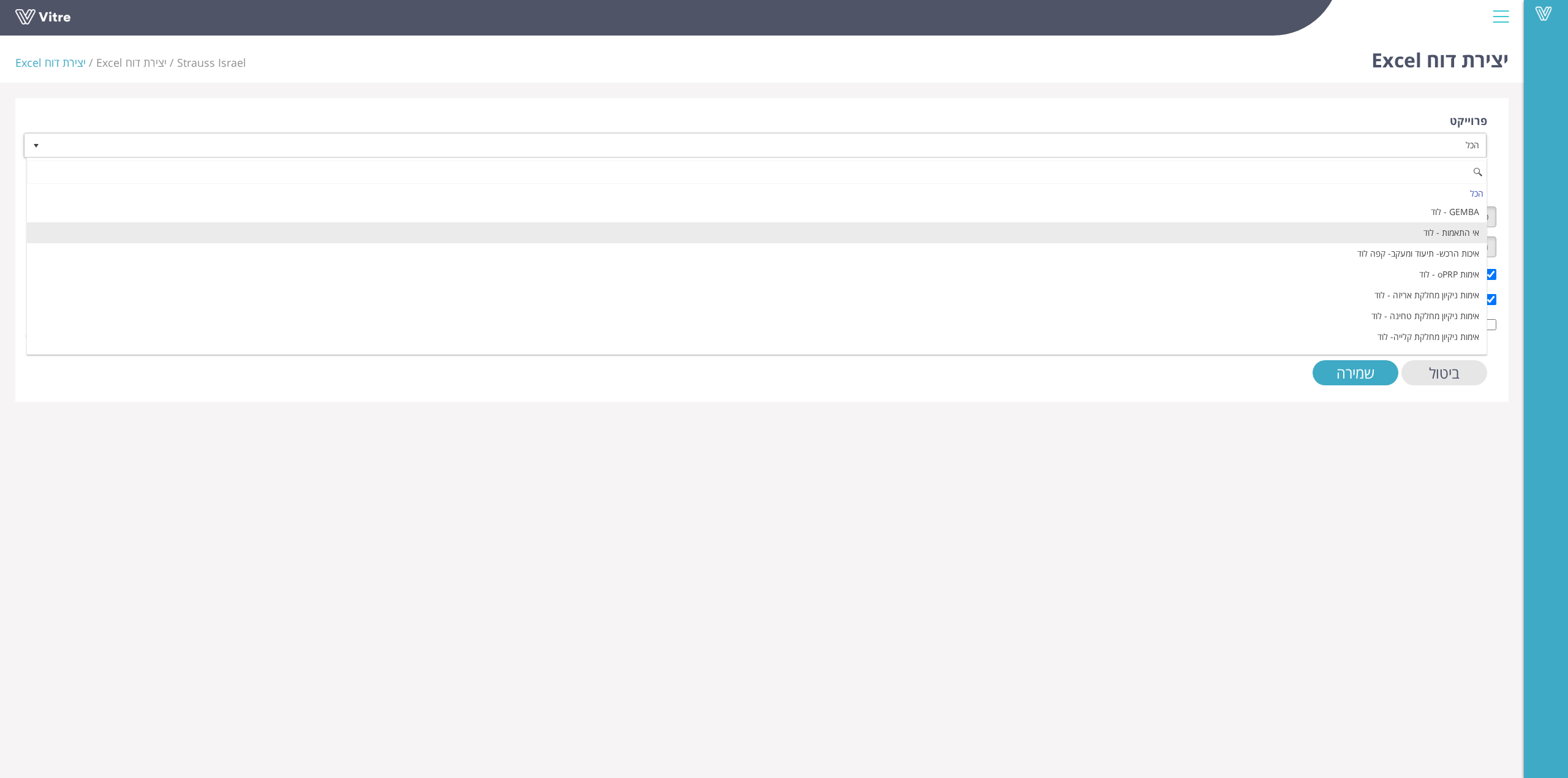
click at [1461, 239] on li "אי התאמות - לוד" at bounding box center [757, 233] width 1460 height 21
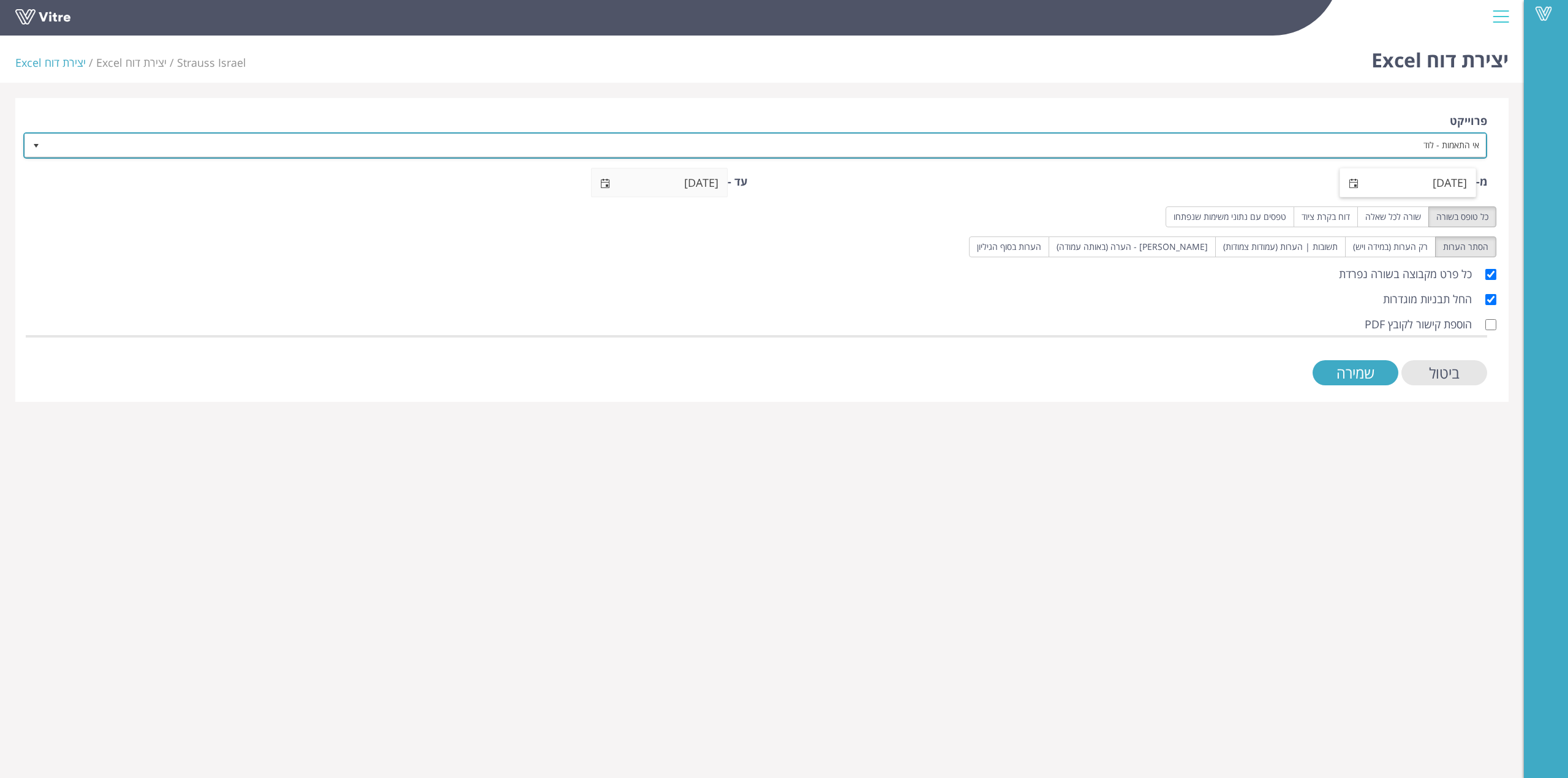
click at [1351, 187] on span "select" at bounding box center [1354, 183] width 28 height 29
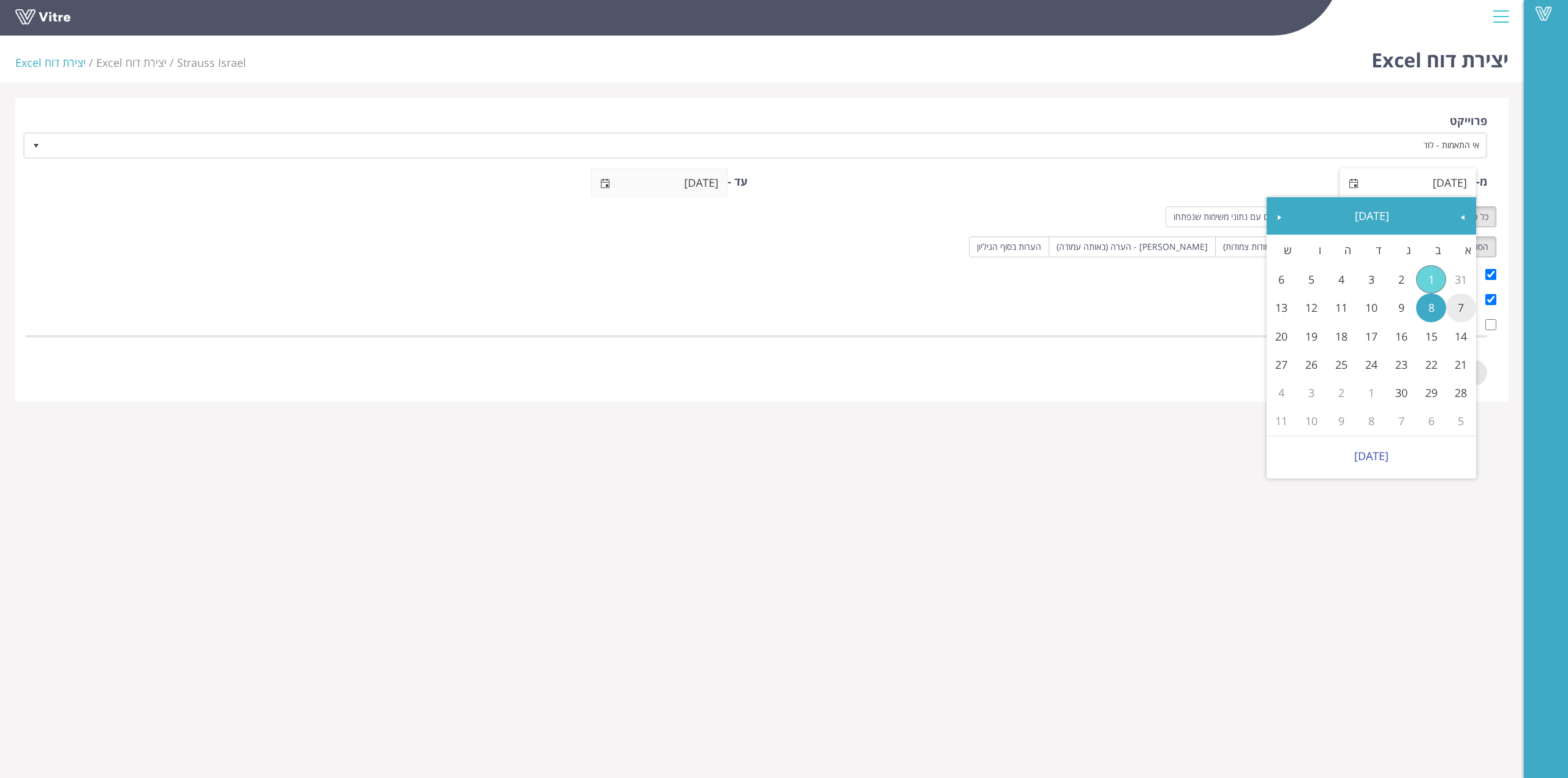
click at [1450, 299] on link "7" at bounding box center [1461, 308] width 30 height 28
type input "07/09/2025"
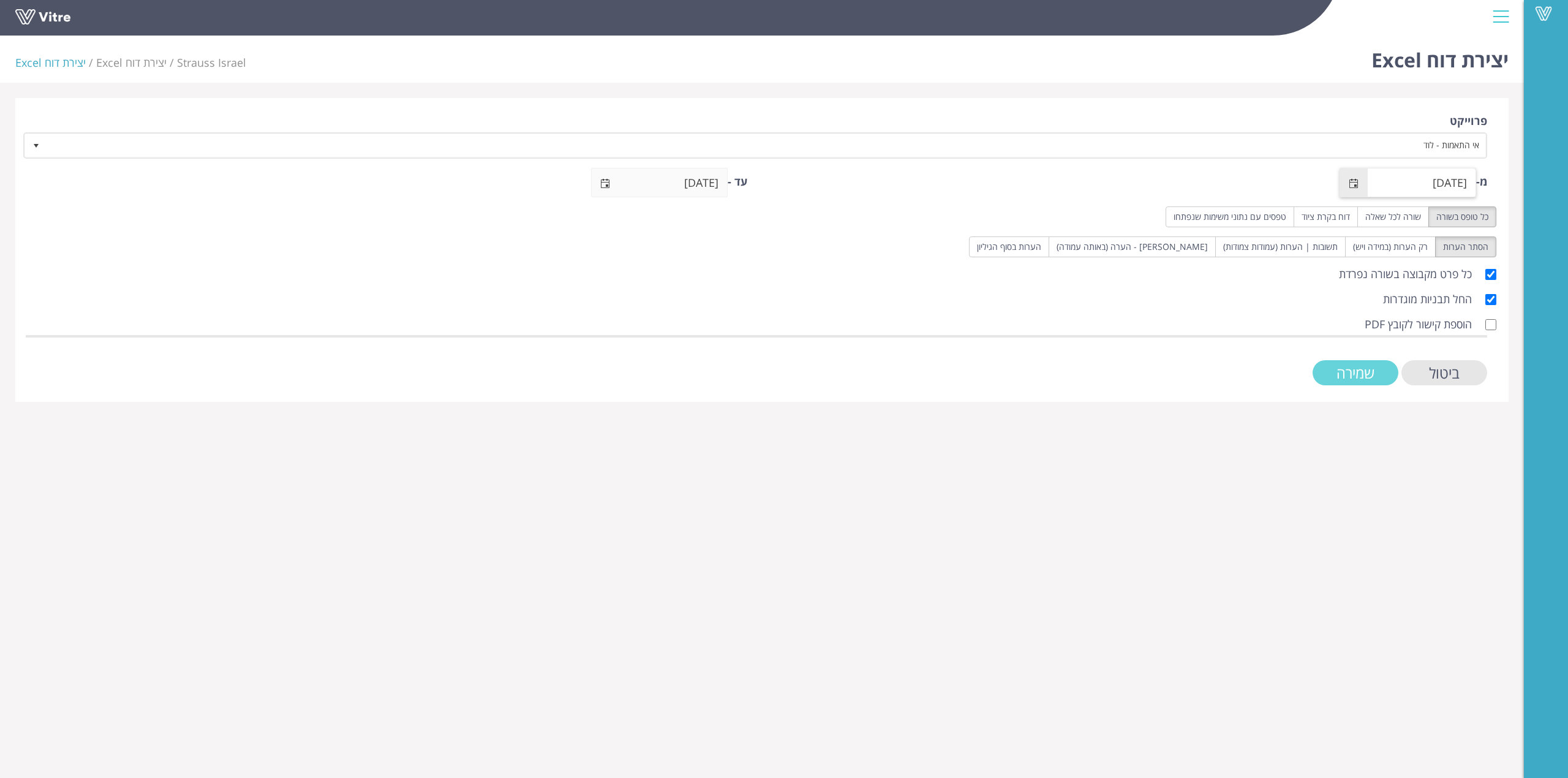
click at [1353, 373] on input "שמירה" at bounding box center [1355, 373] width 86 height 25
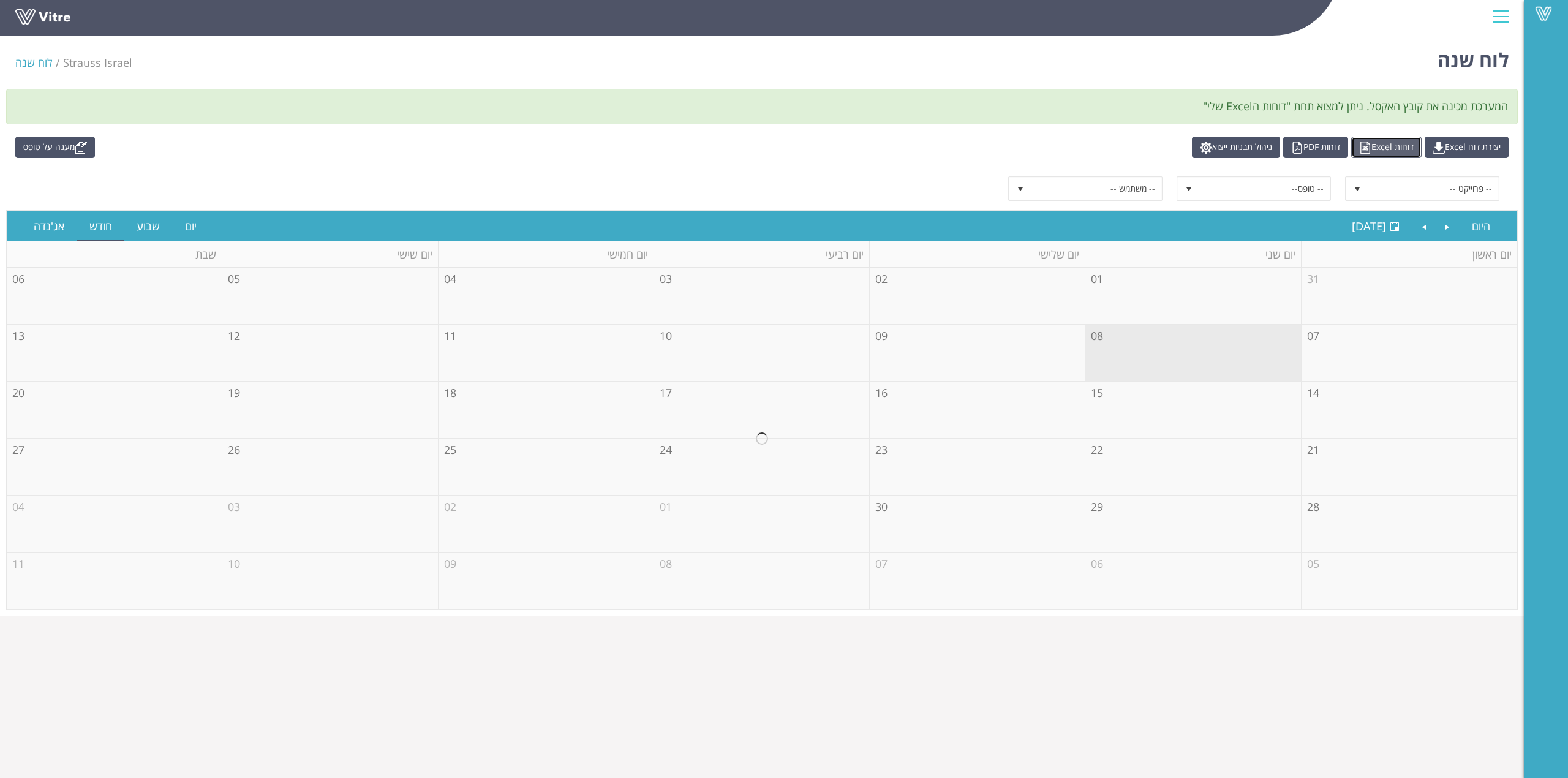
click at [1385, 153] on link "דוחות Excel" at bounding box center [1387, 147] width 70 height 21
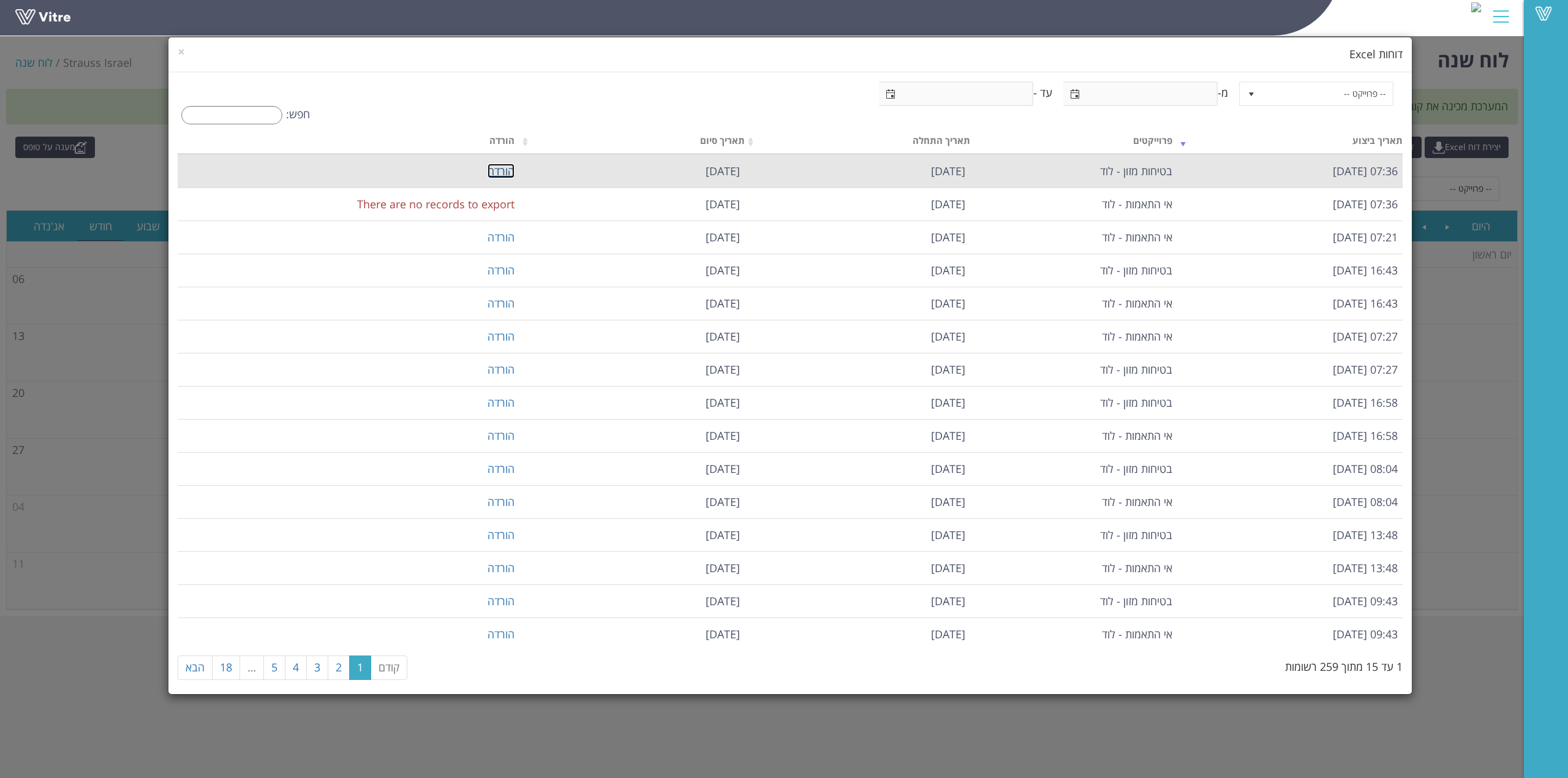
click at [495, 171] on link "הורדה" at bounding box center [501, 171] width 27 height 15
